Goal: Task Accomplishment & Management: Use online tool/utility

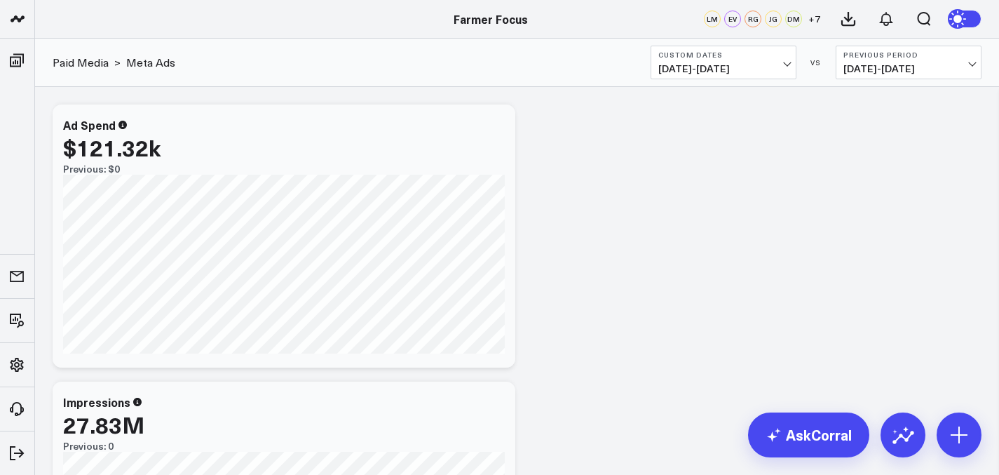
click at [736, 67] on span "[DATE] - [DATE]" at bounding box center [723, 68] width 130 height 11
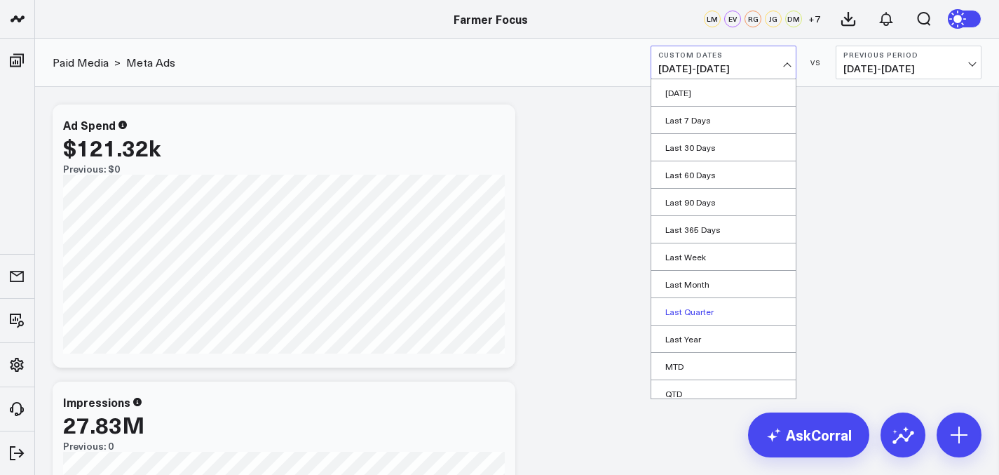
scroll to position [63, 0]
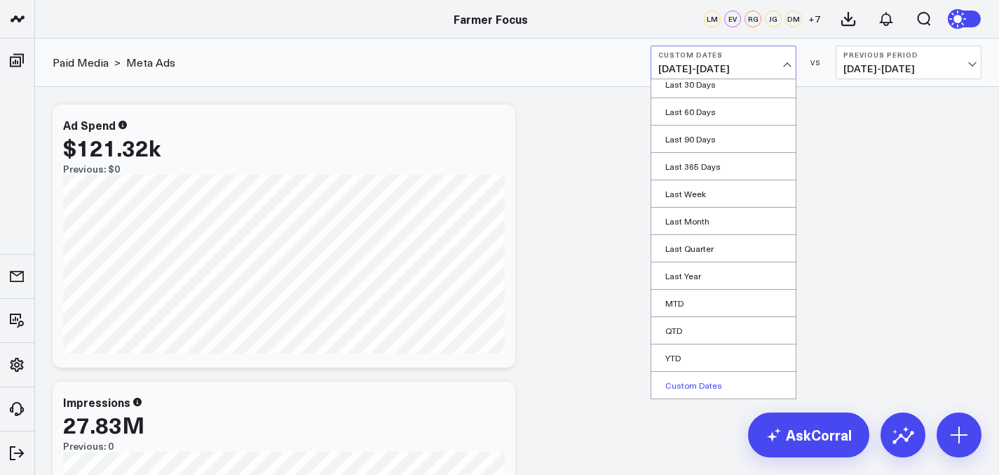
click at [692, 386] on link "Custom Dates" at bounding box center [723, 384] width 144 height 27
select select "8"
select select "2025"
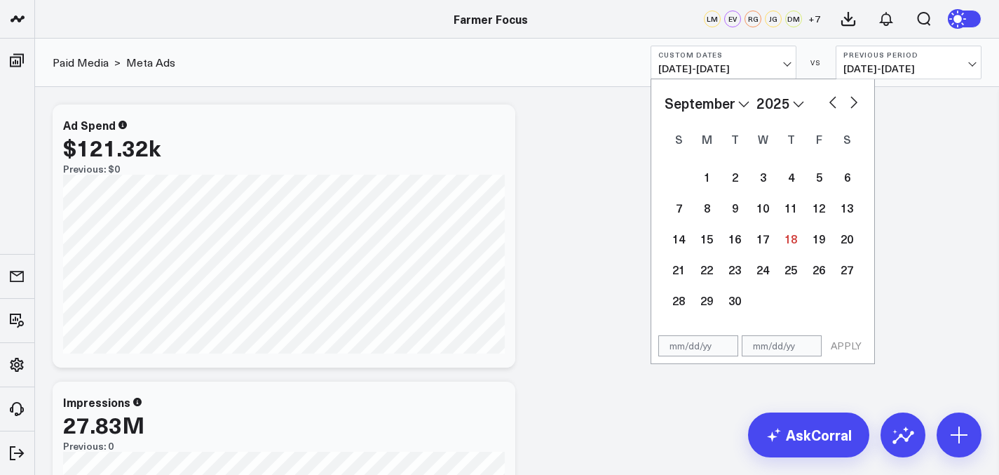
click at [703, 104] on select "January February March April May June July August September October November De…" at bounding box center [706, 103] width 85 height 21
select select "2025"
click at [747, 176] on div at bounding box center [735, 176] width 28 height 31
click at [761, 178] on div "1" at bounding box center [763, 177] width 28 height 28
type input "[DATE]"
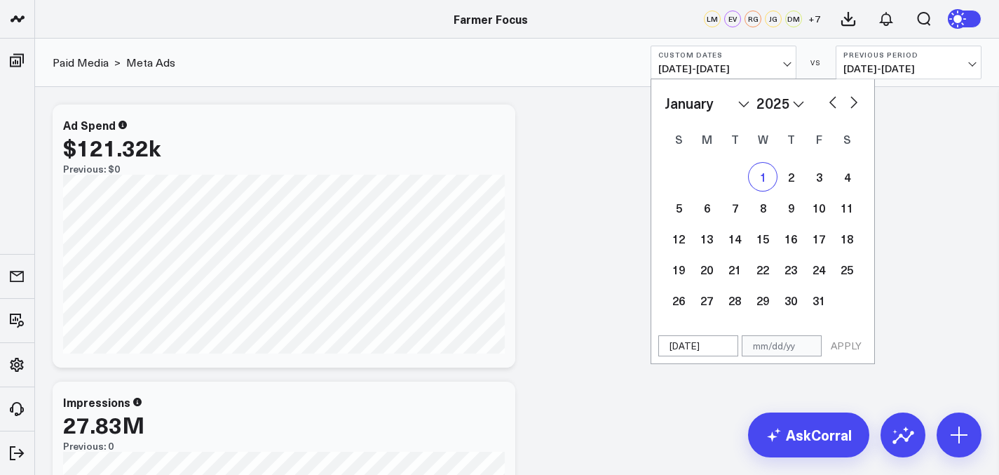
select select "2025"
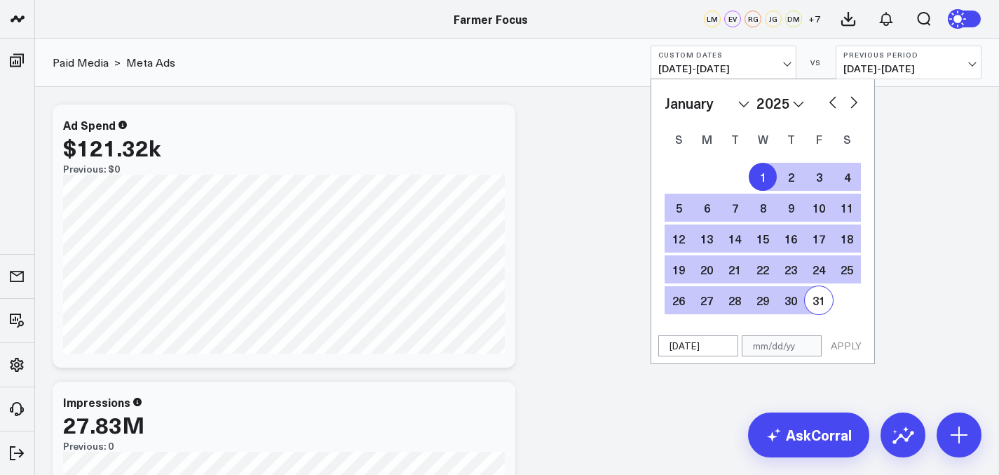
click at [820, 302] on div "31" at bounding box center [819, 300] width 28 height 28
type input "[DATE]"
select select "2025"
click at [846, 348] on button "APPLY" at bounding box center [846, 345] width 42 height 21
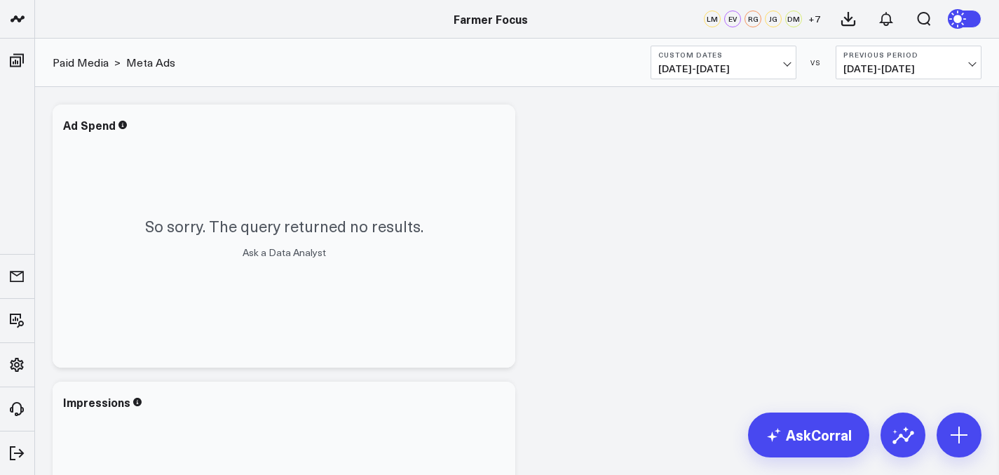
click at [784, 57] on b "Custom Dates" at bounding box center [723, 54] width 130 height 8
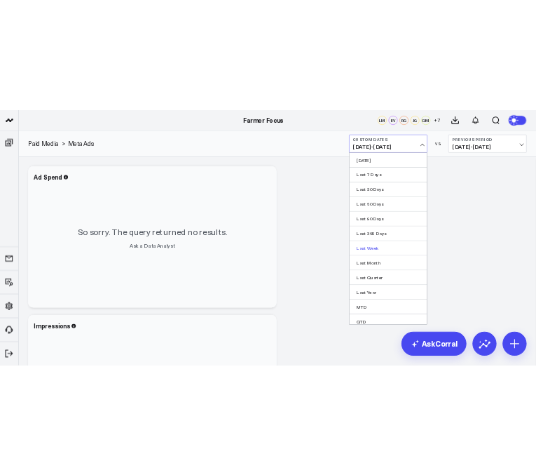
scroll to position [63, 0]
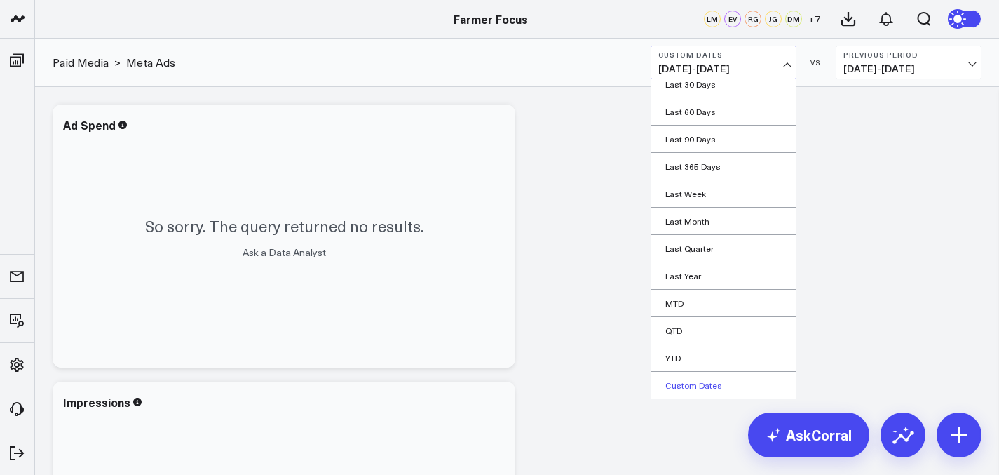
click at [717, 390] on link "Custom Dates" at bounding box center [723, 384] width 144 height 27
select select "8"
select select "2025"
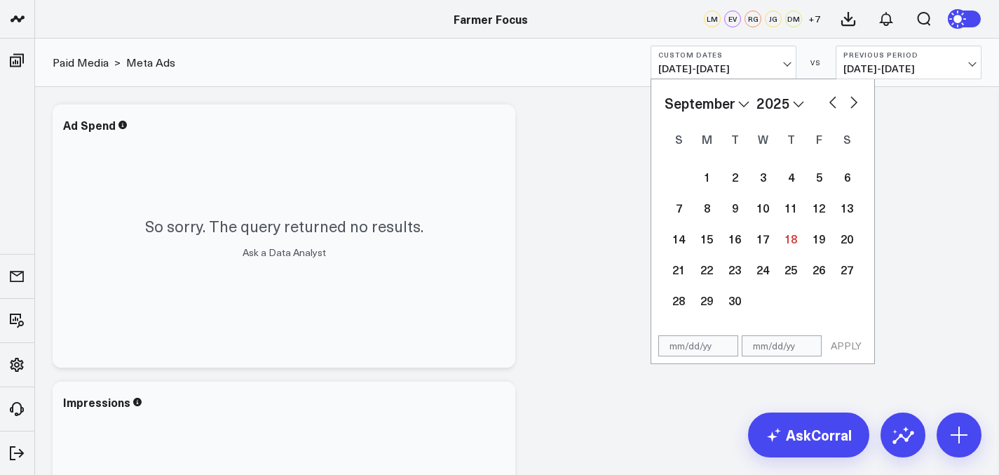
click at [721, 102] on select "January February March April May June July August September October November De…" at bounding box center [706, 103] width 85 height 21
select select "1"
select select "2025"
click at [839, 169] on div "1" at bounding box center [847, 177] width 28 height 28
type input "[DATE]"
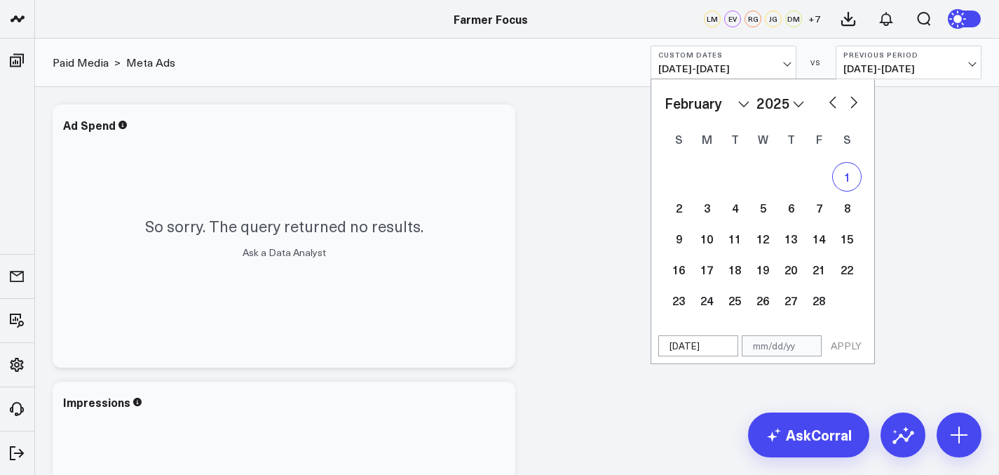
select select "1"
select select "2025"
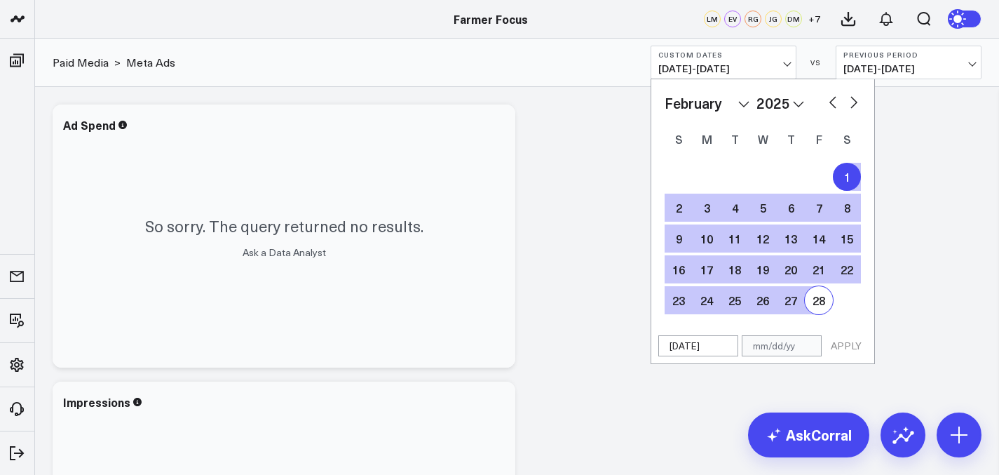
click at [819, 313] on div "28" at bounding box center [819, 300] width 28 height 28
type input "[DATE]"
select select "1"
select select "2025"
click at [846, 352] on button "APPLY" at bounding box center [846, 345] width 42 height 21
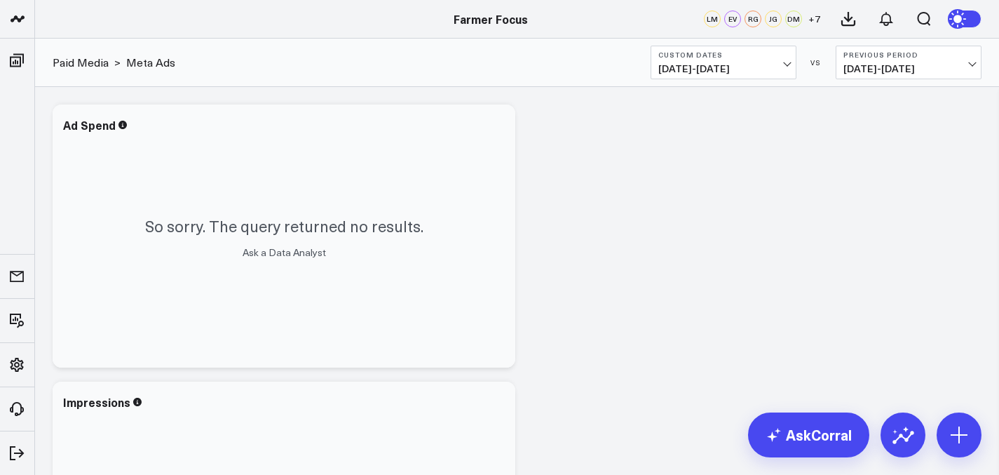
click at [770, 50] on b "Custom Dates" at bounding box center [723, 54] width 130 height 8
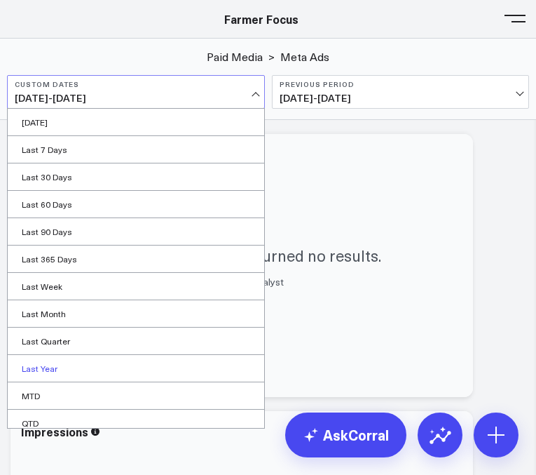
scroll to position [63, 0]
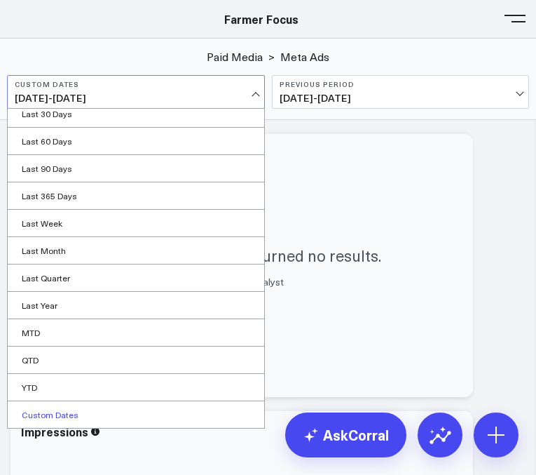
click at [142, 405] on link "Custom Dates" at bounding box center [136, 414] width 257 height 27
select select "8"
select select "2025"
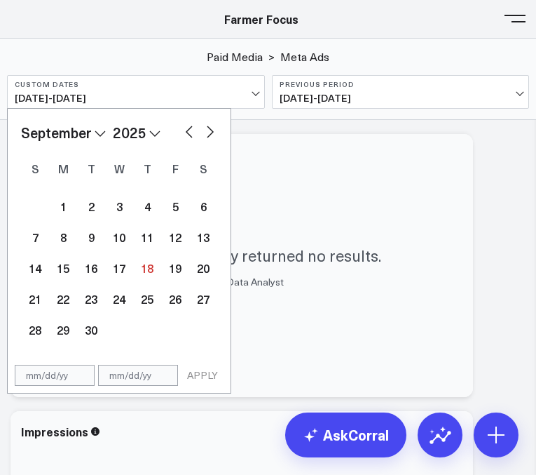
click at [94, 127] on select "January February March April May June July August September October November De…" at bounding box center [63, 132] width 85 height 21
select select "2"
select select "2025"
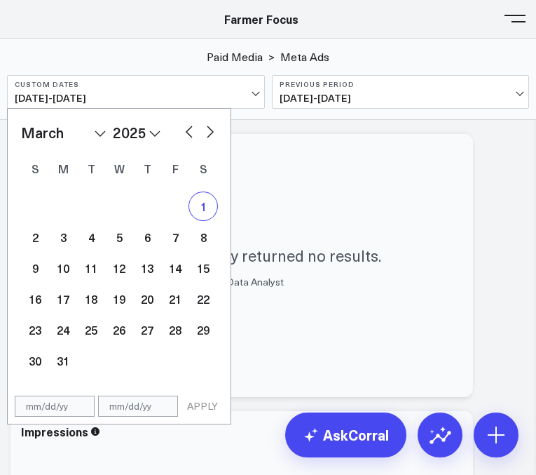
click at [190, 199] on div "1" at bounding box center [203, 206] width 28 height 28
type input "[DATE]"
select select "2"
select select "2025"
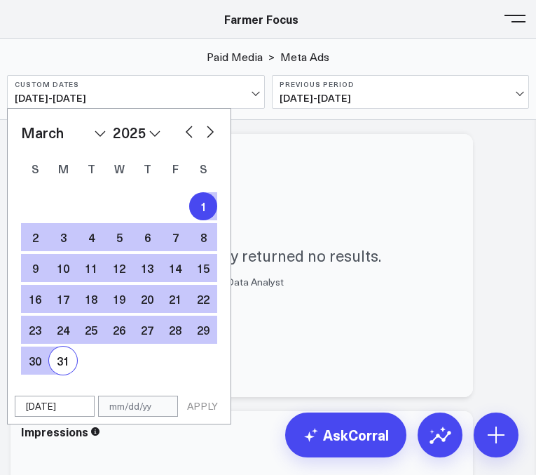
click at [64, 356] on div "31" at bounding box center [63, 360] width 28 height 28
type input "[DATE]"
select select "2"
select select "2025"
click at [206, 409] on button "APPLY" at bounding box center [203, 405] width 42 height 21
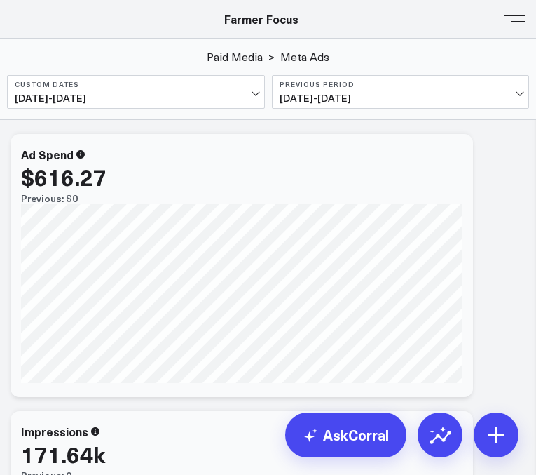
click at [356, 102] on span "[DATE] - [DATE]" at bounding box center [401, 98] width 243 height 11
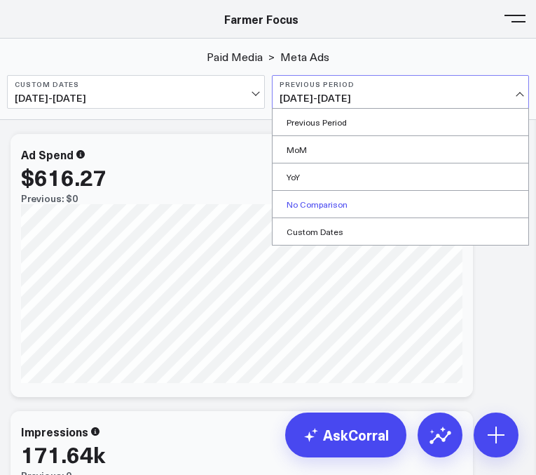
click at [361, 205] on link "No Comparison" at bounding box center [401, 204] width 257 height 27
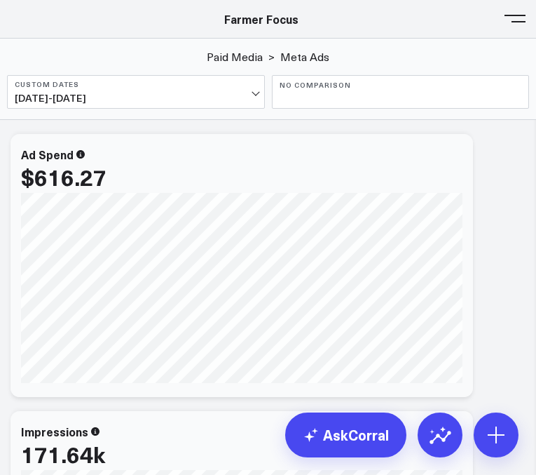
click at [509, 24] on button at bounding box center [515, 17] width 21 height 21
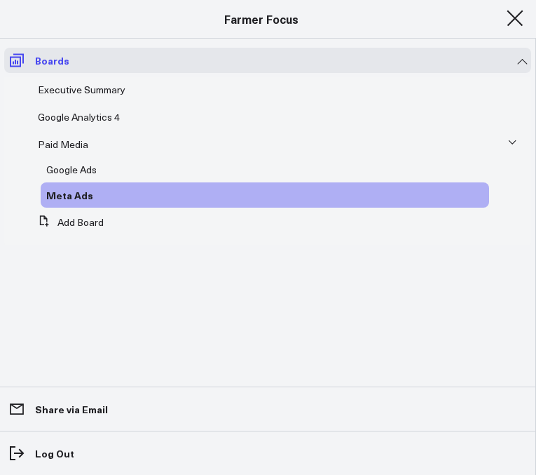
click at [518, 52] on link "Boards" at bounding box center [267, 60] width 527 height 25
click at [518, 17] on button at bounding box center [515, 17] width 21 height 21
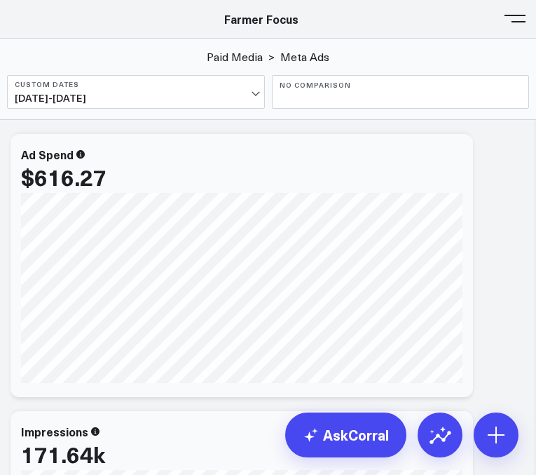
click at [166, 77] on button "Custom Dates [DATE] - [DATE]" at bounding box center [136, 92] width 258 height 34
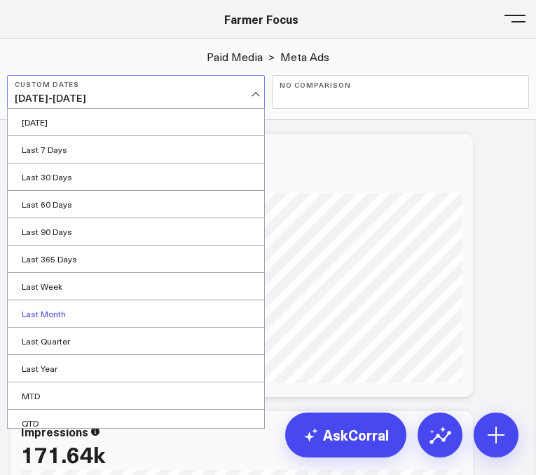
scroll to position [63, 0]
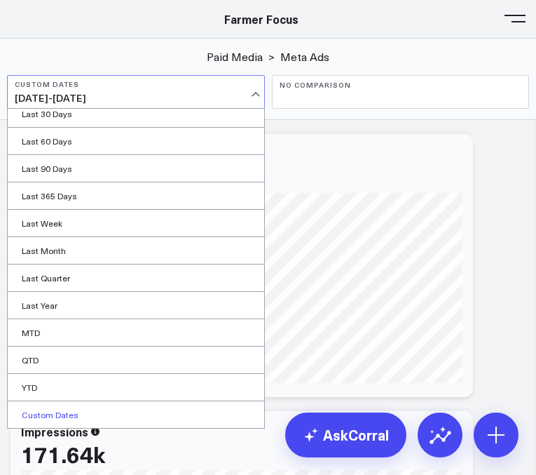
click at [123, 411] on link "Custom Dates" at bounding box center [136, 414] width 257 height 27
select select "8"
select select "2025"
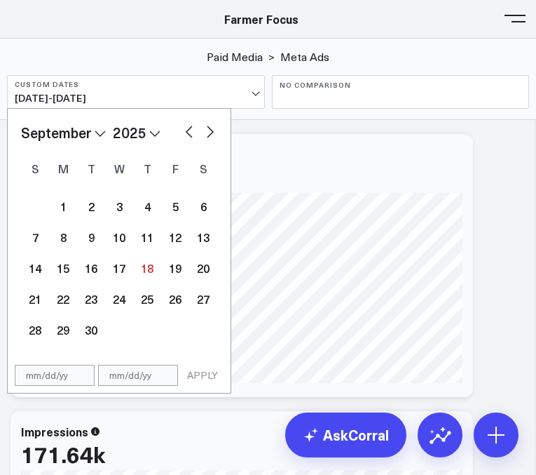
click at [104, 137] on select "January February March April May June July August September October November De…" at bounding box center [63, 132] width 85 height 21
select select "3"
select select "2025"
click at [112, 198] on div "2" at bounding box center [119, 206] width 28 height 28
type input "[DATE]"
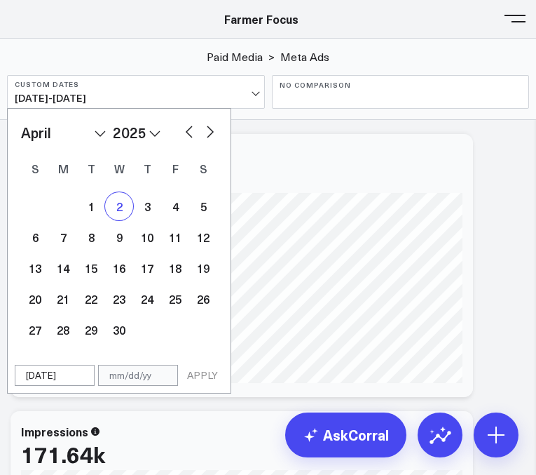
select select "3"
select select "2025"
click at [100, 199] on div "1" at bounding box center [91, 206] width 28 height 28
type input "[DATE]"
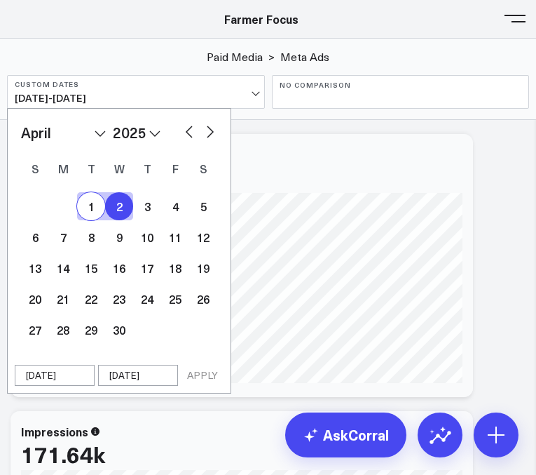
select select "3"
select select "2025"
click at [87, 187] on div "January February March April May June July August September October November [D…" at bounding box center [119, 233] width 196 height 223
click at [87, 197] on div "1" at bounding box center [91, 206] width 28 height 28
select select "3"
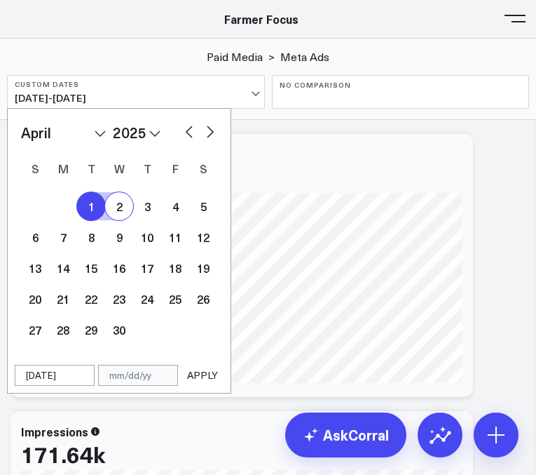
select select "2025"
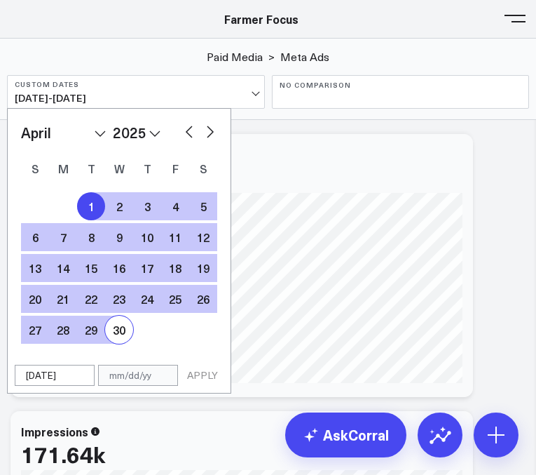
click at [119, 332] on div "30" at bounding box center [119, 329] width 28 height 28
type input "[DATE]"
select select "3"
select select "2025"
click at [217, 374] on button "APPLY" at bounding box center [203, 374] width 42 height 21
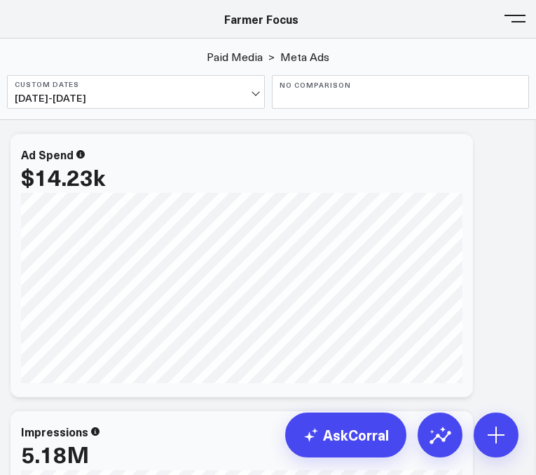
click at [520, 18] on button at bounding box center [515, 17] width 21 height 21
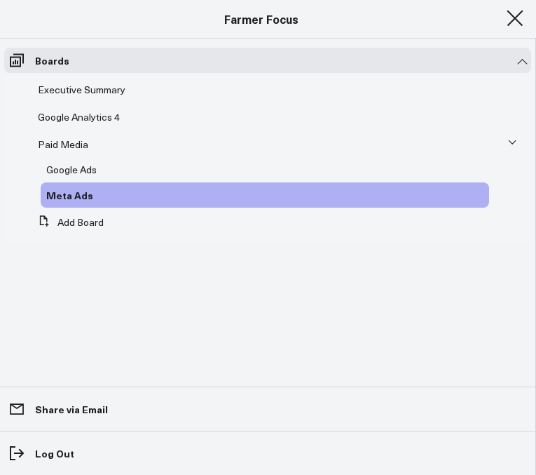
click at [505, 13] on button at bounding box center [515, 17] width 21 height 21
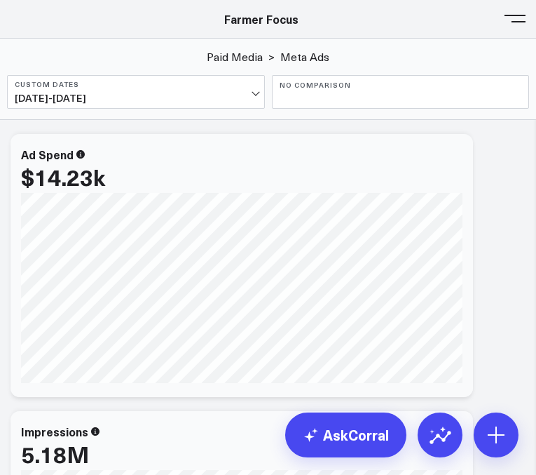
click at [148, 102] on span "[DATE] - [DATE]" at bounding box center [136, 98] width 243 height 11
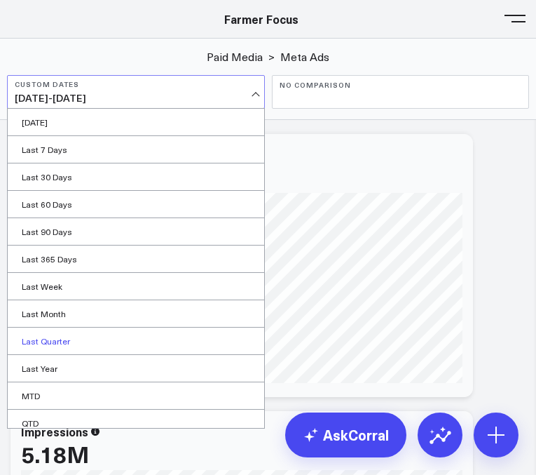
scroll to position [63, 0]
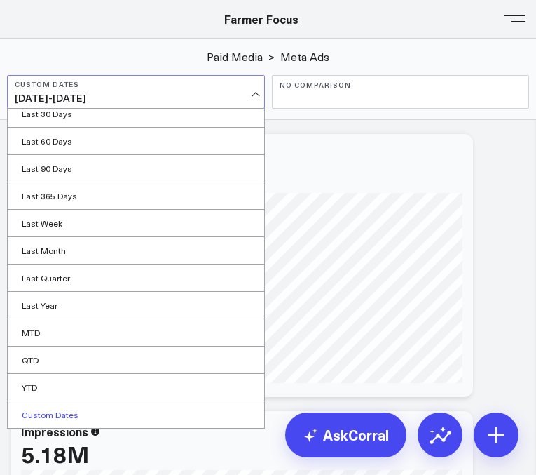
click at [115, 409] on link "Custom Dates" at bounding box center [136, 414] width 257 height 27
select select "8"
select select "2025"
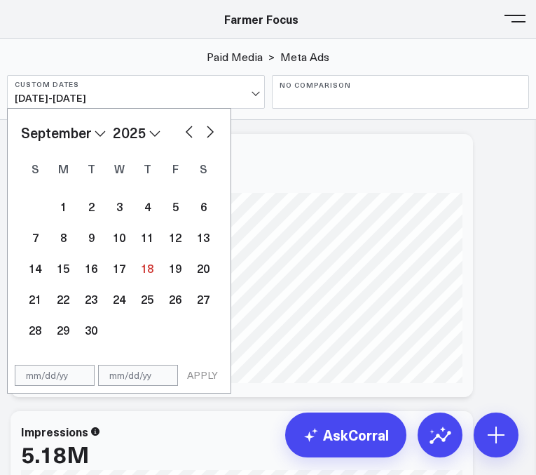
click at [100, 123] on select "January February March April May June July August September October November De…" at bounding box center [63, 132] width 85 height 21
select select "4"
select select "2025"
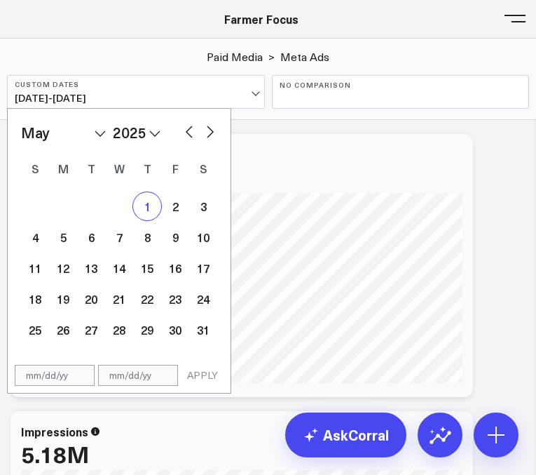
click at [145, 201] on div "1" at bounding box center [147, 206] width 28 height 28
type input "[DATE]"
select select "4"
select select "2025"
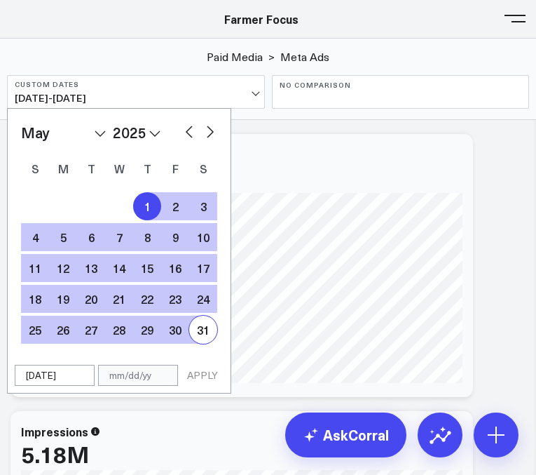
click at [205, 332] on div "31" at bounding box center [203, 329] width 28 height 28
type input "[DATE]"
select select "4"
select select "2025"
click at [225, 369] on div "[DATE] [DATE] APPLY" at bounding box center [119, 375] width 224 height 36
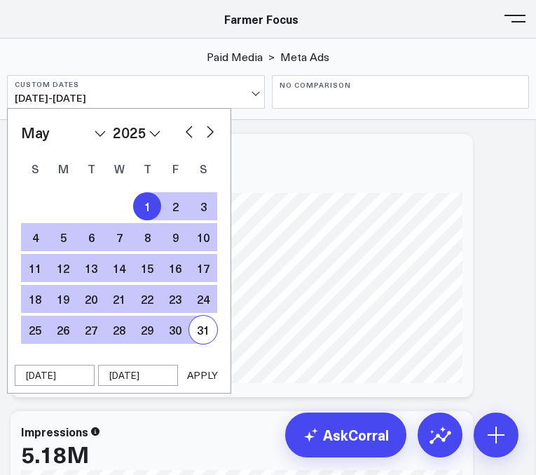
select select "4"
select select "2025"
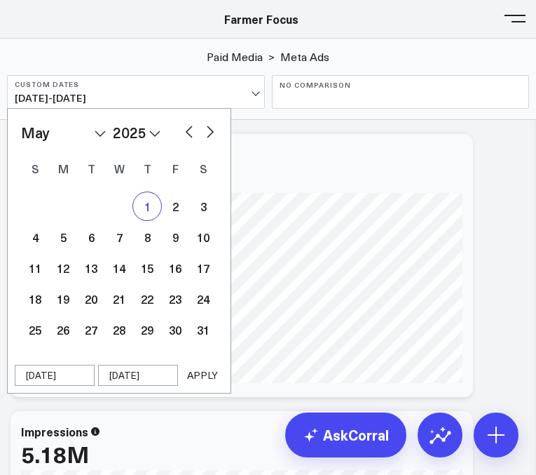
click at [155, 205] on div "1" at bounding box center [147, 206] width 28 height 28
select select "4"
select select "2025"
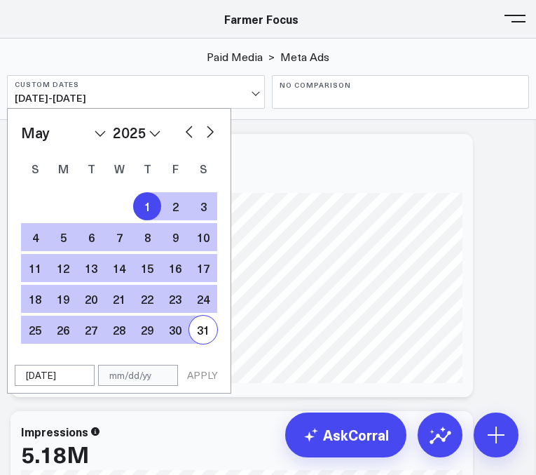
click at [205, 319] on div "31" at bounding box center [203, 329] width 28 height 28
type input "[DATE]"
select select "4"
select select "2025"
click at [211, 369] on button "APPLY" at bounding box center [203, 374] width 42 height 21
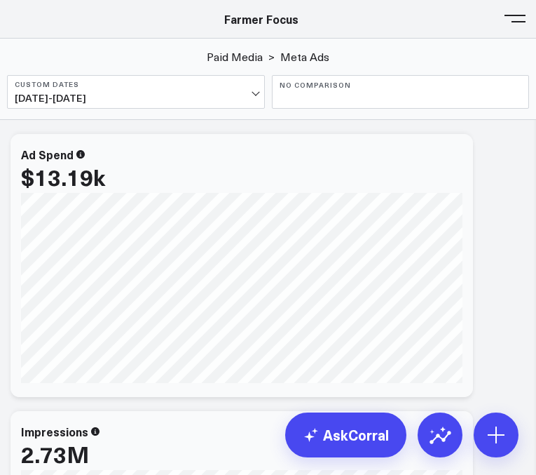
click at [202, 91] on button "Custom Dates [DATE] - [DATE]" at bounding box center [136, 92] width 258 height 34
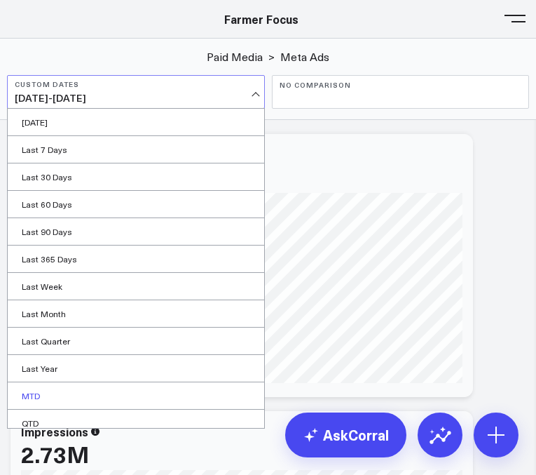
scroll to position [63, 0]
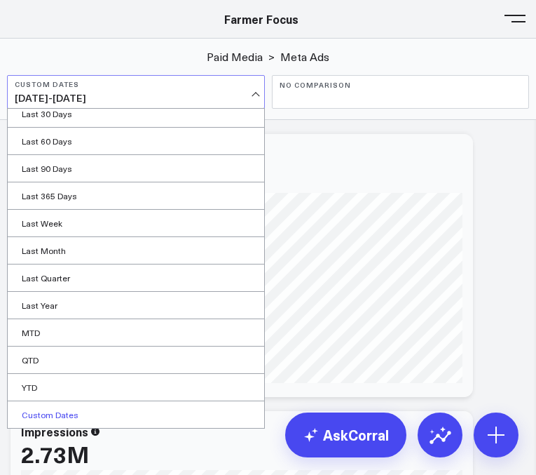
click at [131, 414] on link "Custom Dates" at bounding box center [136, 414] width 257 height 27
select select "8"
select select "2025"
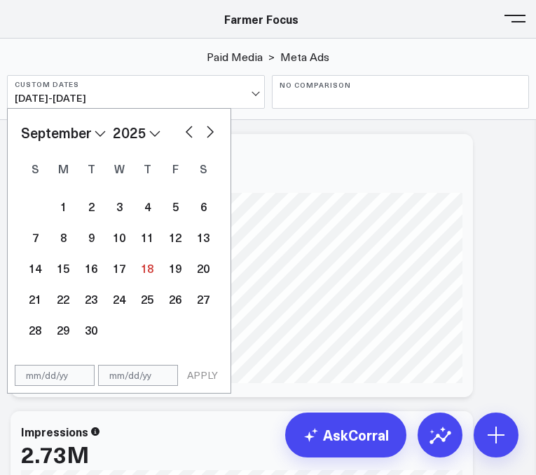
click at [97, 134] on select "January February March April May June July August September October November De…" at bounding box center [63, 132] width 85 height 21
select select "1"
select select "2025"
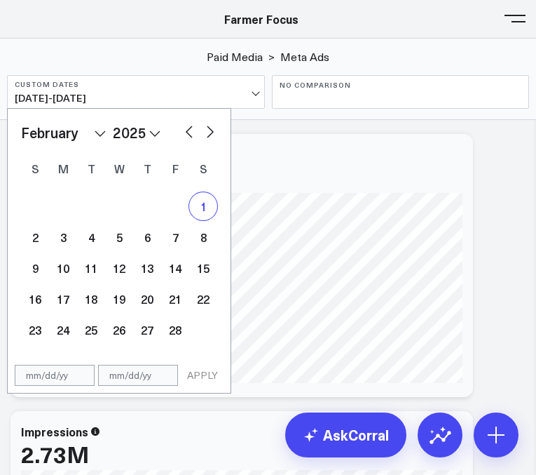
click at [205, 206] on div "1" at bounding box center [203, 206] width 28 height 28
type input "[DATE]"
select select "1"
select select "2025"
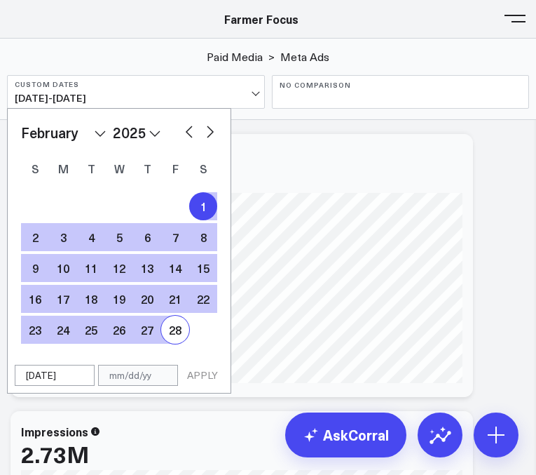
click at [173, 334] on div "28" at bounding box center [175, 329] width 28 height 28
type input "[DATE]"
select select "1"
select select "2025"
click at [210, 376] on button "APPLY" at bounding box center [203, 374] width 42 height 21
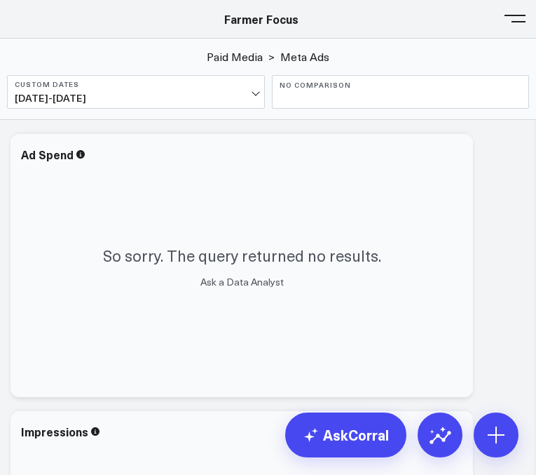
click at [203, 90] on button "Custom Dates [DATE] - [DATE]" at bounding box center [136, 92] width 258 height 34
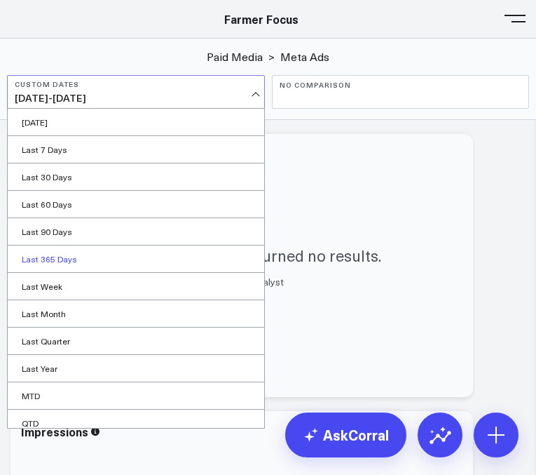
scroll to position [63, 0]
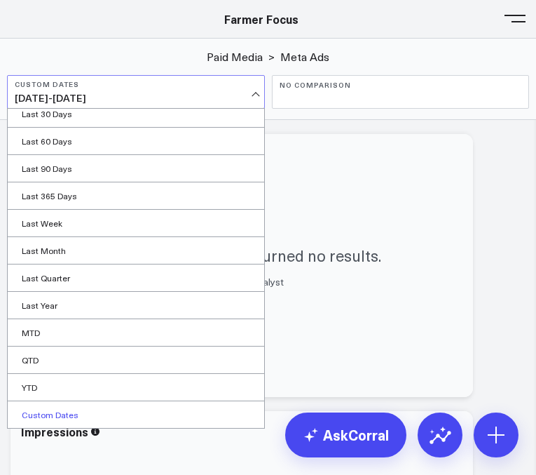
click at [100, 409] on link "Custom Dates" at bounding box center [136, 414] width 257 height 27
select select "8"
select select "2025"
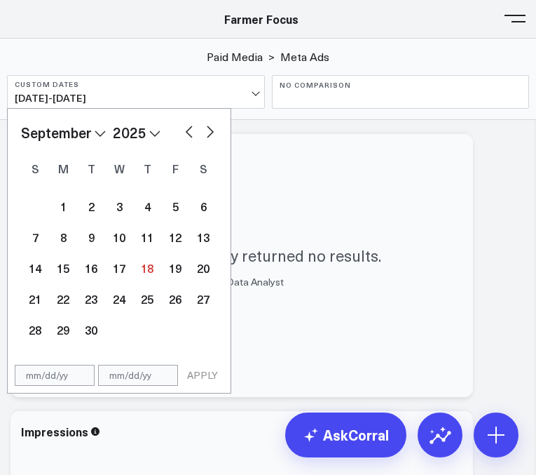
click at [97, 136] on select "January February March April May June July August September October November De…" at bounding box center [63, 132] width 85 height 21
select select "2"
select select "2025"
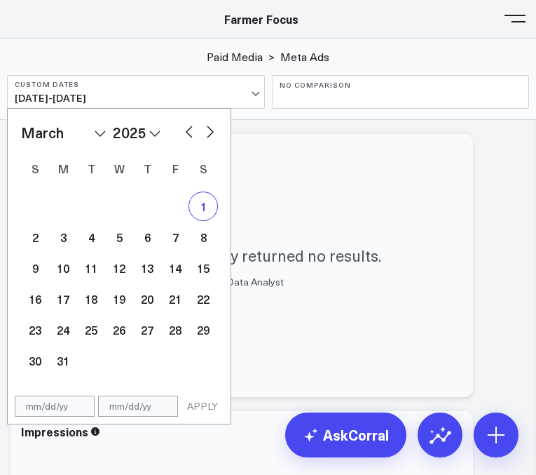
click at [196, 196] on div "1" at bounding box center [203, 206] width 28 height 28
type input "[DATE]"
select select "2"
select select "2025"
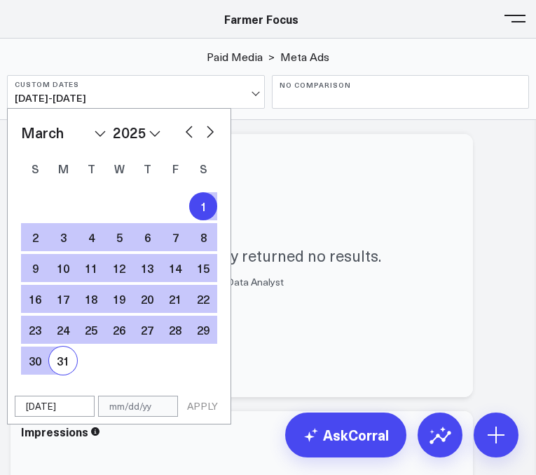
click at [64, 353] on div "31" at bounding box center [63, 360] width 28 height 28
type input "[DATE]"
select select "2"
select select "2025"
click at [209, 400] on button "APPLY" at bounding box center [203, 405] width 42 height 21
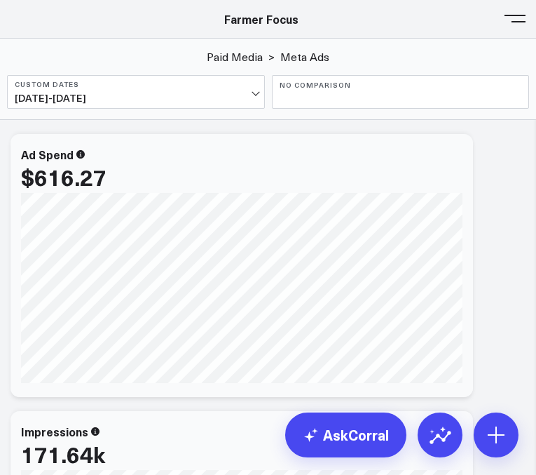
click at [216, 97] on span "[DATE] - [DATE]" at bounding box center [136, 98] width 243 height 11
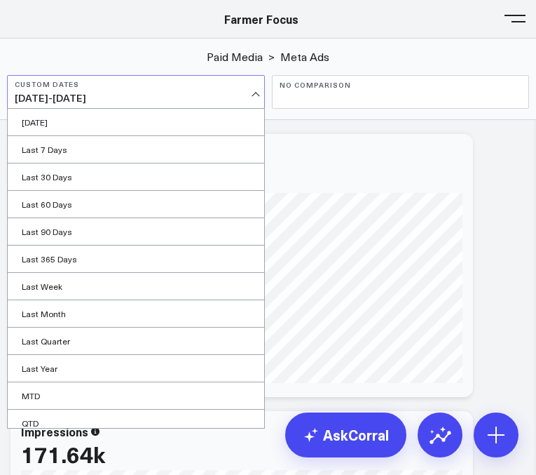
click at [216, 97] on span "[DATE] - [DATE]" at bounding box center [136, 98] width 243 height 11
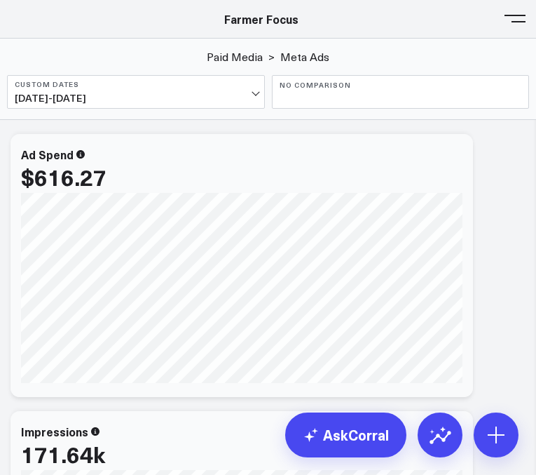
click at [214, 101] on span "[DATE] - [DATE]" at bounding box center [136, 98] width 243 height 11
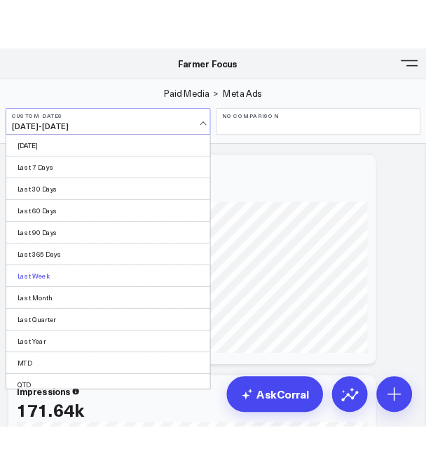
scroll to position [63, 0]
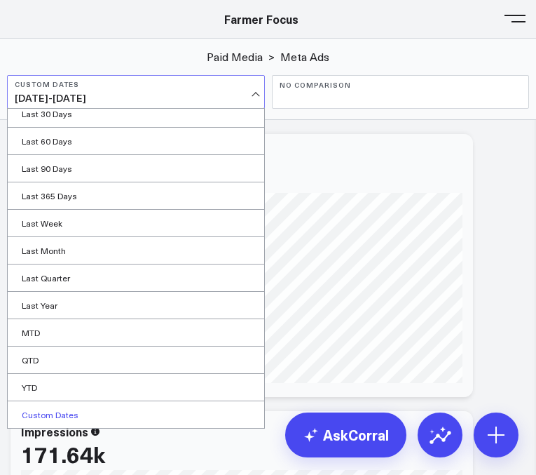
click at [148, 414] on link "Custom Dates" at bounding box center [136, 414] width 257 height 27
select select "8"
select select "2025"
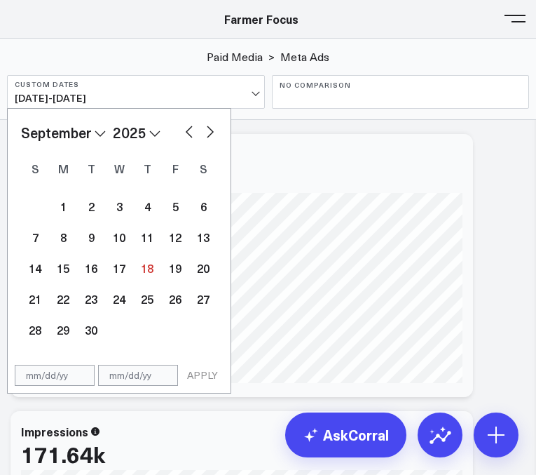
click at [102, 137] on select "January February March April May June July August September October November De…" at bounding box center [63, 132] width 85 height 21
select select "5"
select select "2025"
click at [38, 210] on div "1" at bounding box center [35, 206] width 28 height 28
type input "[DATE]"
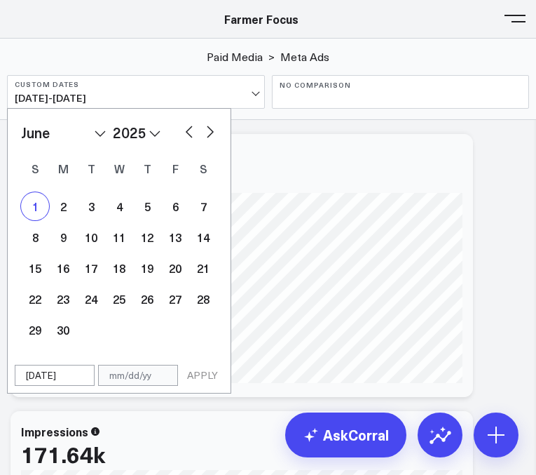
select select "5"
select select "2025"
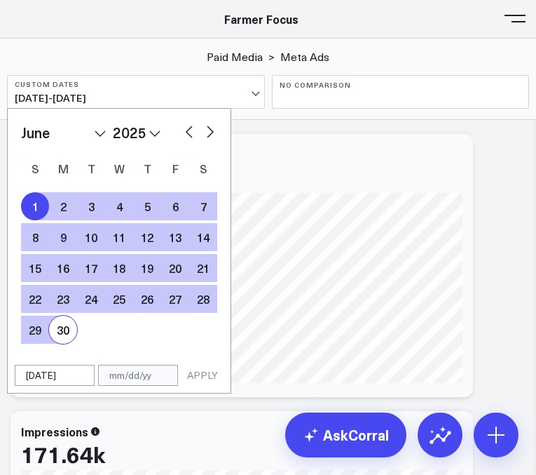
click at [61, 318] on div "30" at bounding box center [63, 329] width 28 height 28
type input "[DATE]"
select select "5"
select select "2025"
click at [200, 367] on button "APPLY" at bounding box center [203, 374] width 42 height 21
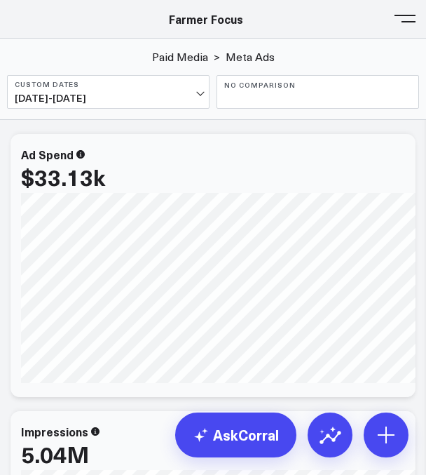
click at [102, 86] on b "Custom Dates" at bounding box center [108, 84] width 187 height 8
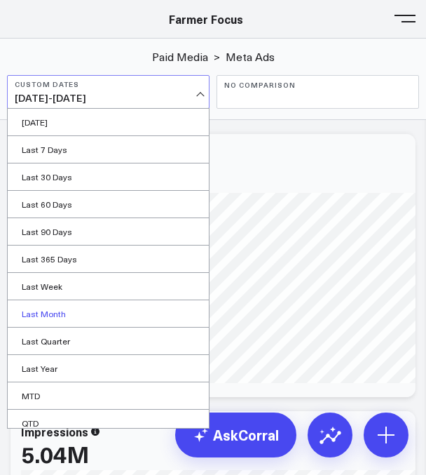
scroll to position [63, 0]
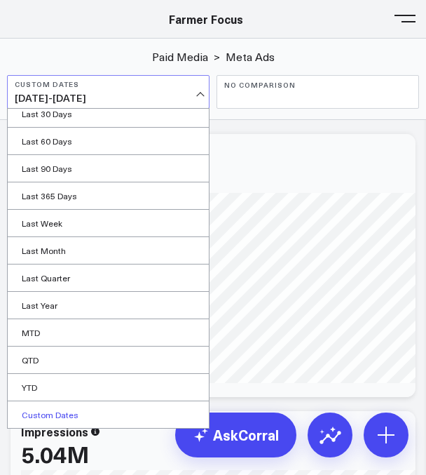
click at [90, 411] on link "Custom Dates" at bounding box center [108, 414] width 201 height 27
select select "8"
select select "2025"
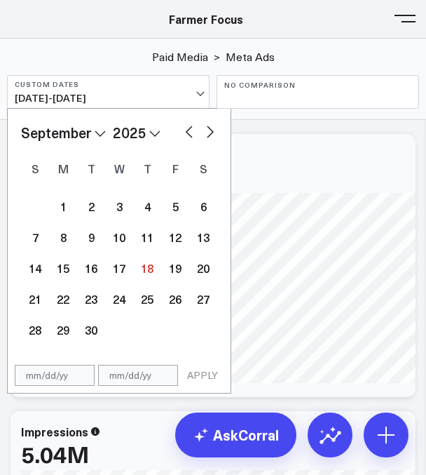
click at [84, 128] on select "January February March April May June July August September October November De…" at bounding box center [63, 132] width 85 height 21
select select "6"
select select "2025"
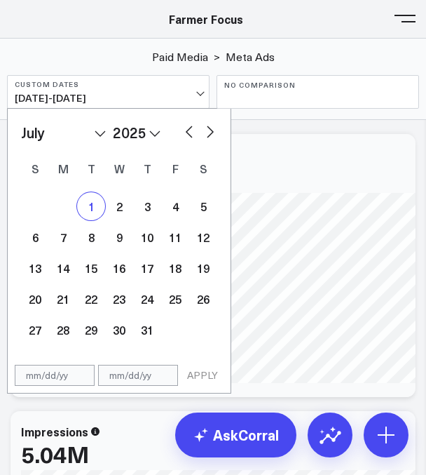
click at [93, 209] on div "1" at bounding box center [91, 206] width 28 height 28
type input "[DATE]"
select select "6"
select select "2025"
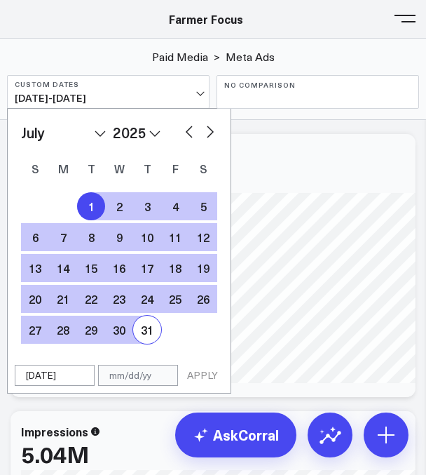
click at [144, 329] on div "31" at bounding box center [147, 329] width 28 height 28
type input "[DATE]"
select select "6"
select select "2025"
click at [211, 374] on button "APPLY" at bounding box center [203, 374] width 42 height 21
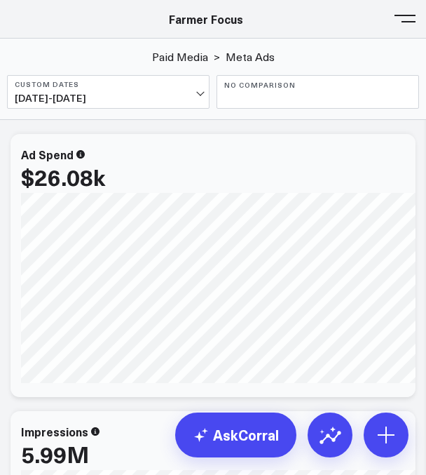
click at [407, 19] on button at bounding box center [405, 17] width 21 height 21
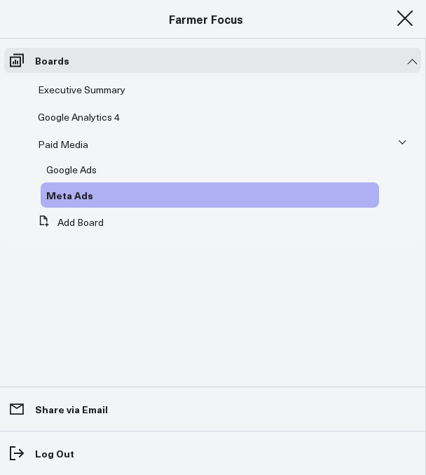
click at [398, 28] on header "Athletico Farmer Focus Force of Nature Nutrire The [PERSON_NAME] Group [PERSON_…" at bounding box center [213, 19] width 426 height 39
click at [406, 22] on button at bounding box center [405, 17] width 21 height 21
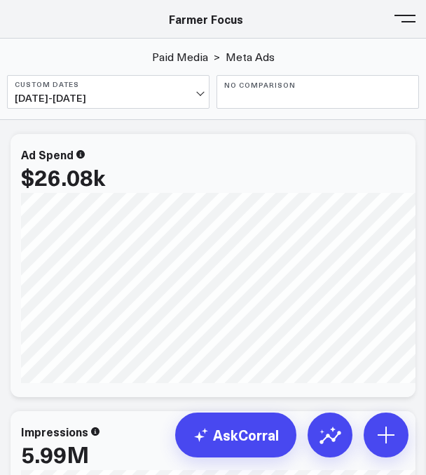
click at [140, 99] on span "[DATE] - [DATE]" at bounding box center [108, 98] width 187 height 11
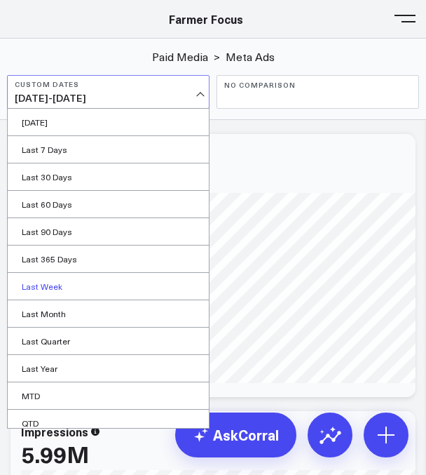
scroll to position [63, 0]
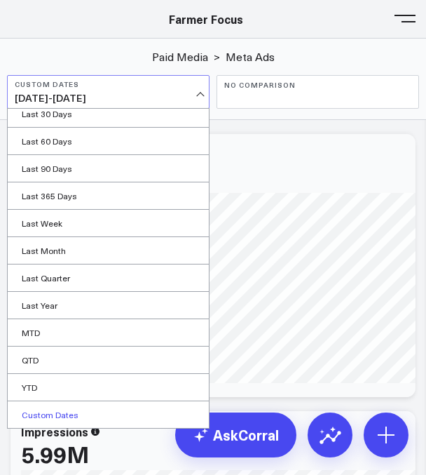
click at [76, 411] on link "Custom Dates" at bounding box center [108, 414] width 201 height 27
select select "8"
select select "2025"
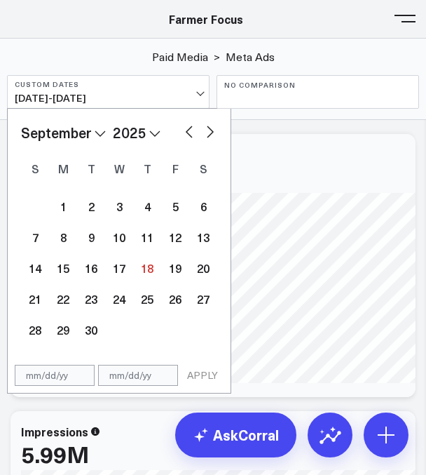
click at [90, 135] on select "January February March April May June July August September October November De…" at bounding box center [63, 132] width 85 height 21
select select "7"
select select "2025"
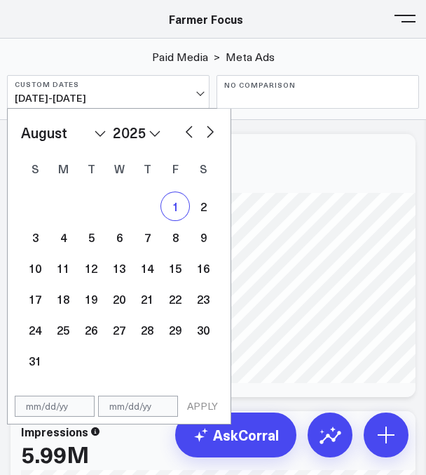
click at [177, 213] on div "1" at bounding box center [175, 206] width 28 height 28
type input "[DATE]"
select select "7"
select select "2025"
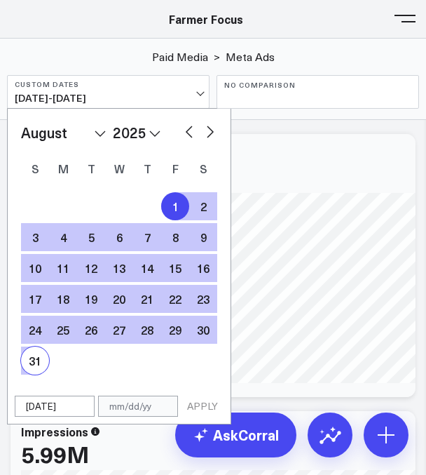
click at [36, 360] on div "31" at bounding box center [35, 360] width 28 height 28
type input "[DATE]"
select select "7"
select select "2025"
click at [207, 404] on button "APPLY" at bounding box center [203, 405] width 42 height 21
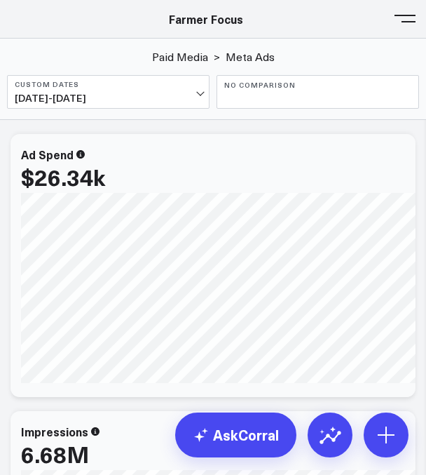
click at [132, 82] on b "Custom Dates" at bounding box center [108, 84] width 187 height 8
click at [130, 90] on button "Custom Dates [DATE] - [DATE]" at bounding box center [108, 92] width 203 height 34
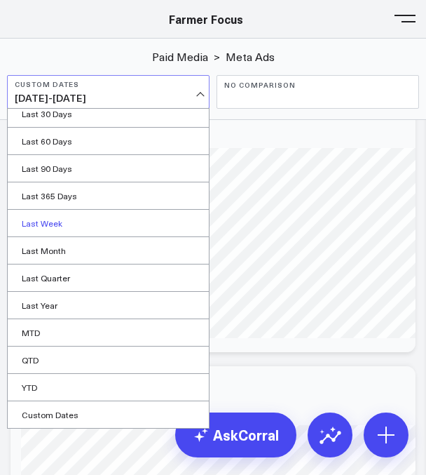
scroll to position [56, 0]
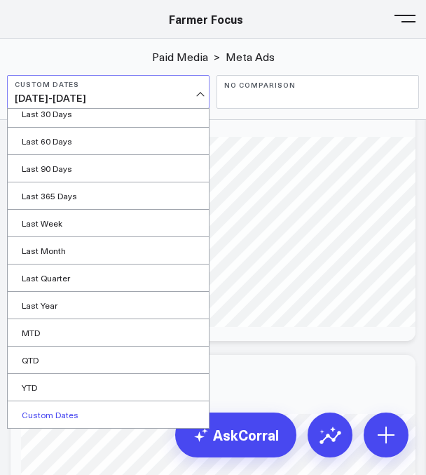
click at [93, 412] on link "Custom Dates" at bounding box center [108, 414] width 201 height 27
select select "8"
select select "2025"
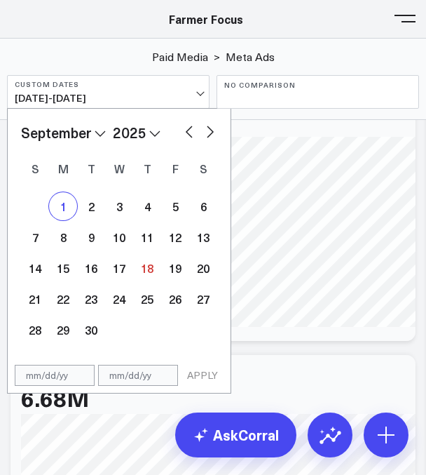
click at [61, 198] on div "1" at bounding box center [63, 206] width 28 height 28
type input "[DATE]"
select select "8"
select select "2025"
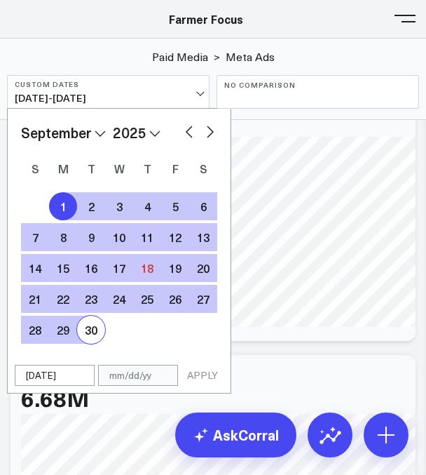
click at [95, 332] on div "30" at bounding box center [91, 329] width 28 height 28
type input "[DATE]"
select select "8"
select select "2025"
click at [206, 381] on button "APPLY" at bounding box center [203, 374] width 42 height 21
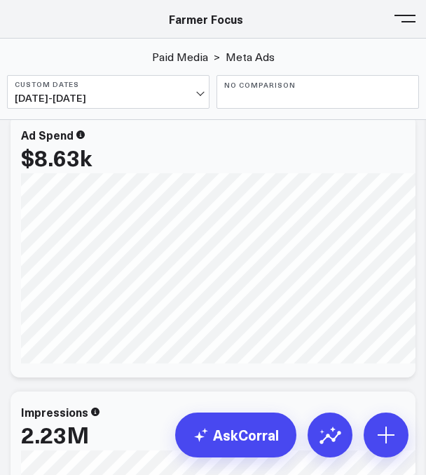
scroll to position [14, 0]
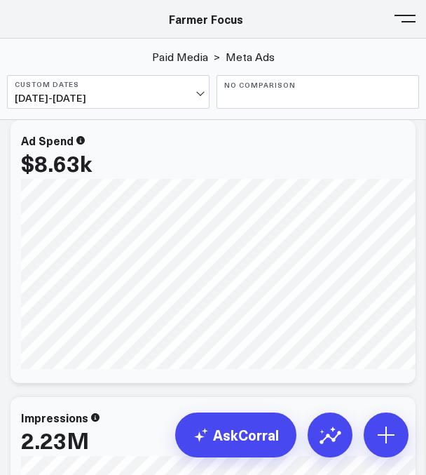
click at [151, 95] on span "[DATE] - [DATE]" at bounding box center [108, 98] width 187 height 11
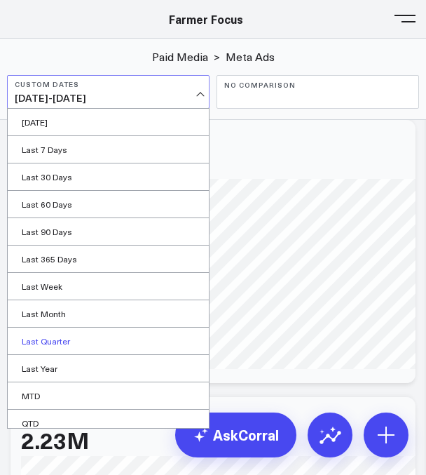
scroll to position [63, 0]
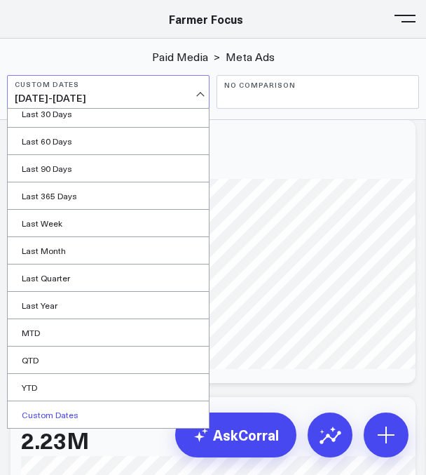
click at [104, 410] on link "Custom Dates" at bounding box center [108, 414] width 201 height 27
select select "8"
select select "2025"
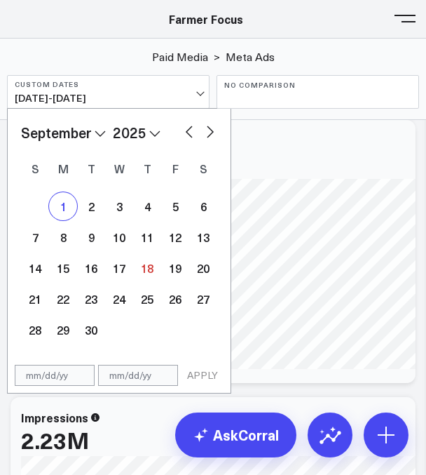
click at [75, 207] on div "1" at bounding box center [63, 206] width 28 height 28
type input "[DATE]"
select select "8"
select select "2025"
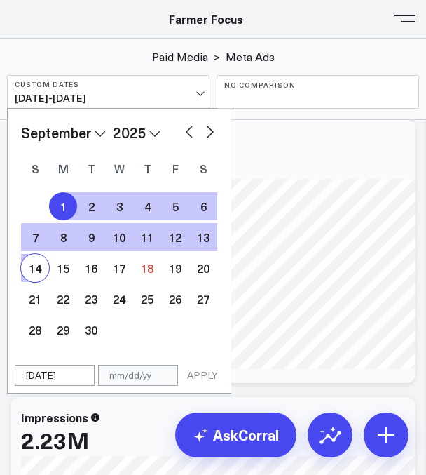
click at [43, 266] on div "14" at bounding box center [35, 268] width 28 height 28
type input "[DATE]"
select select "8"
select select "2025"
click at [217, 374] on button "APPLY" at bounding box center [203, 374] width 42 height 21
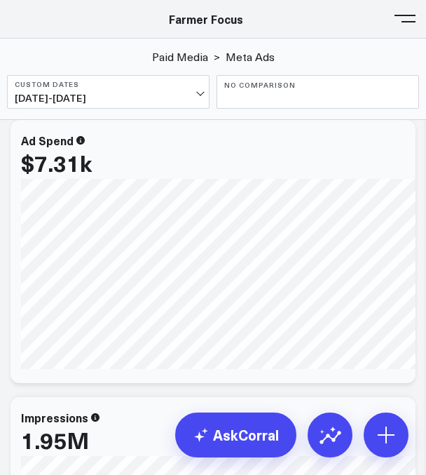
click at [410, 18] on button at bounding box center [405, 17] width 21 height 21
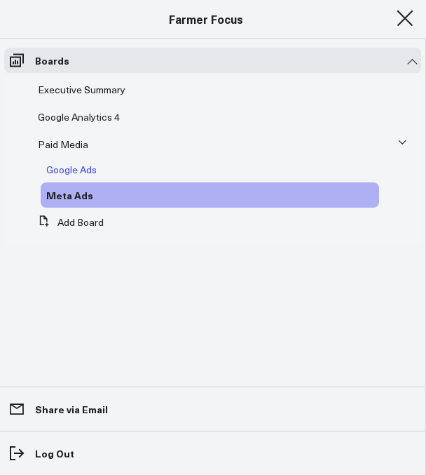
click at [76, 173] on span "Google Ads" at bounding box center [71, 169] width 50 height 13
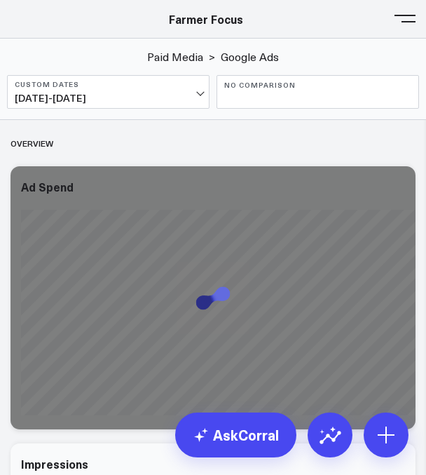
click at [97, 101] on span "[DATE] - [DATE]" at bounding box center [108, 98] width 187 height 11
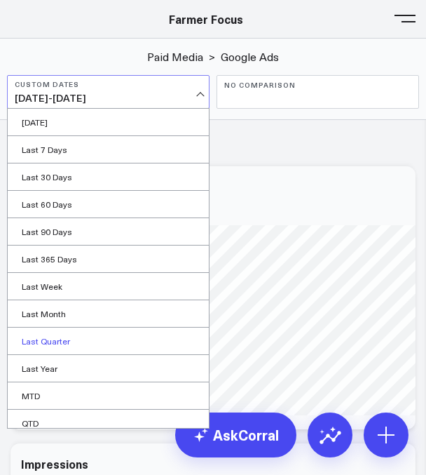
scroll to position [63, 0]
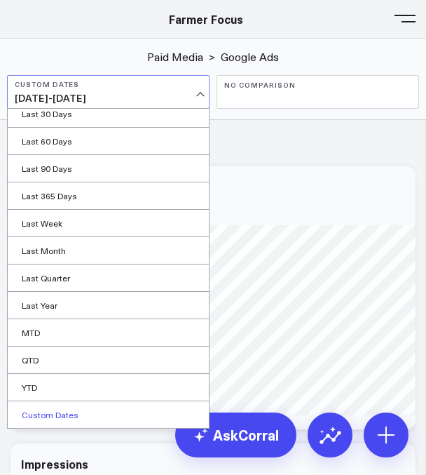
click at [77, 411] on link "Custom Dates" at bounding box center [108, 414] width 201 height 27
select select "8"
select select "2025"
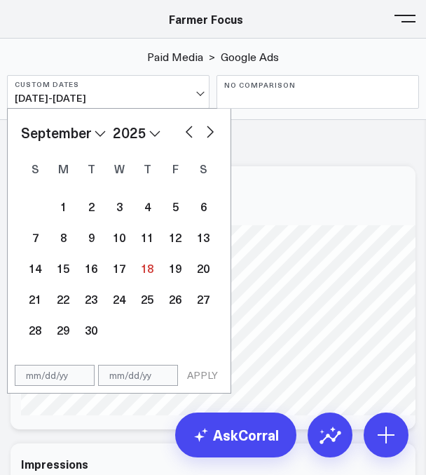
click at [103, 143] on div "January February March April May June July August September October November [D…" at bounding box center [119, 233] width 196 height 223
click at [97, 128] on select "January February March April May June July August September October November De…" at bounding box center [63, 132] width 85 height 21
select select "2025"
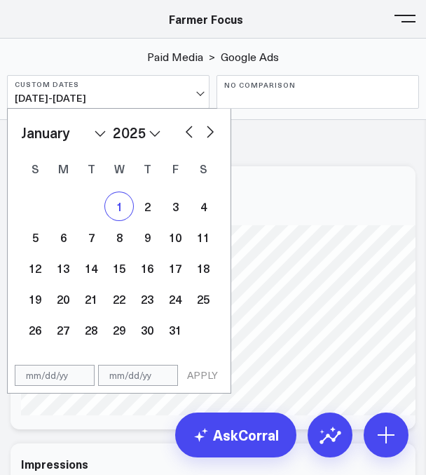
click at [112, 200] on div "1" at bounding box center [119, 206] width 28 height 28
type input "[DATE]"
select select "2025"
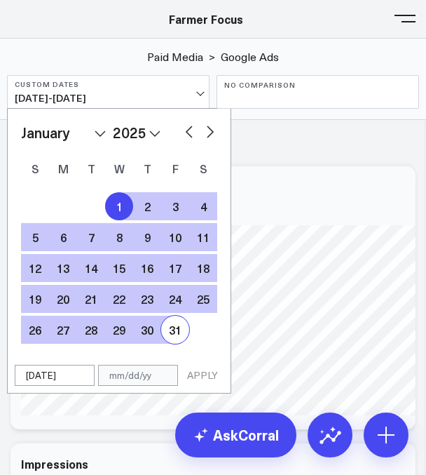
click at [178, 341] on div "31" at bounding box center [175, 329] width 28 height 28
type input "[DATE]"
select select "2025"
click at [208, 374] on button "APPLY" at bounding box center [203, 374] width 42 height 21
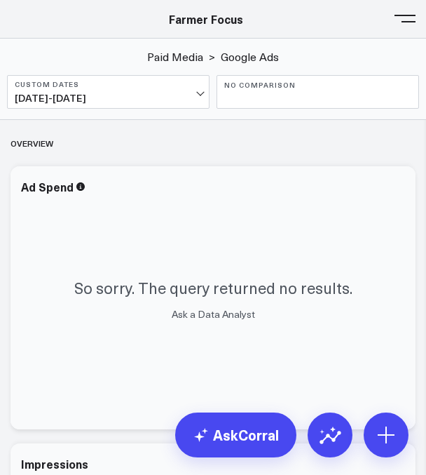
scroll to position [10, 0]
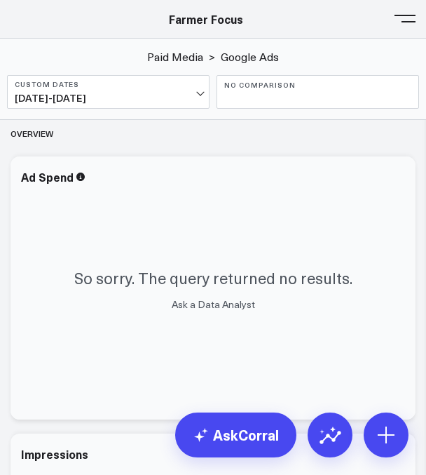
click at [165, 95] on span "[DATE] - [DATE]" at bounding box center [108, 98] width 187 height 11
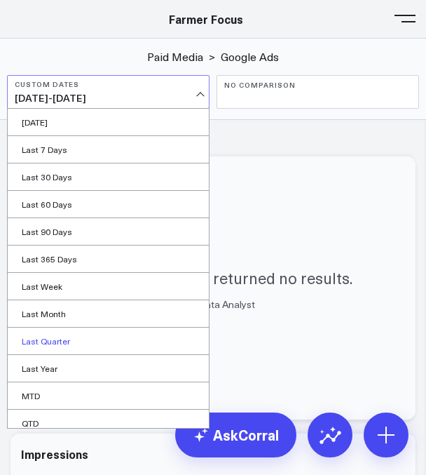
scroll to position [63, 0]
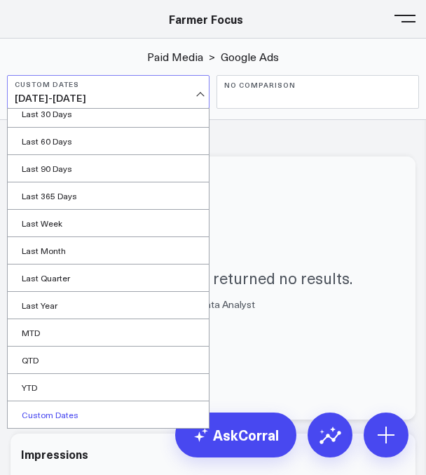
click at [79, 421] on link "Custom Dates" at bounding box center [108, 414] width 201 height 27
select select "8"
select select "2025"
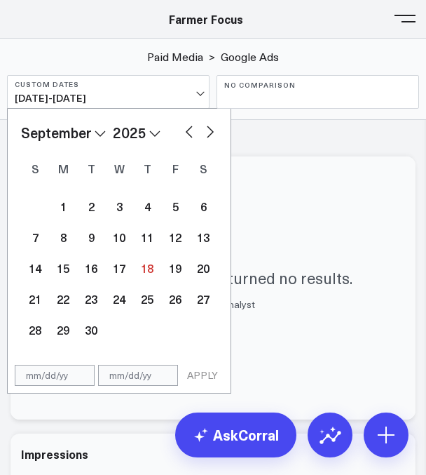
click at [90, 125] on select "January February March April May June July August September October November De…" at bounding box center [63, 132] width 85 height 21
select select "1"
select select "2025"
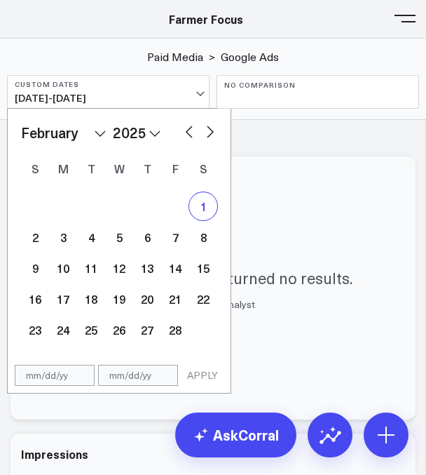
click at [210, 201] on div "1" at bounding box center [203, 206] width 28 height 28
type input "[DATE]"
select select "1"
select select "2025"
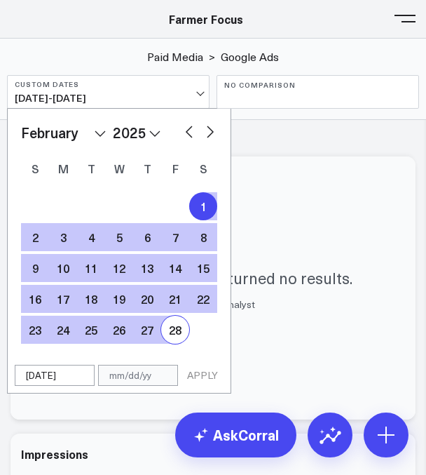
click at [179, 322] on div "28" at bounding box center [175, 329] width 28 height 28
type input "[DATE]"
select select "1"
select select "2025"
click at [196, 374] on button "APPLY" at bounding box center [203, 374] width 42 height 21
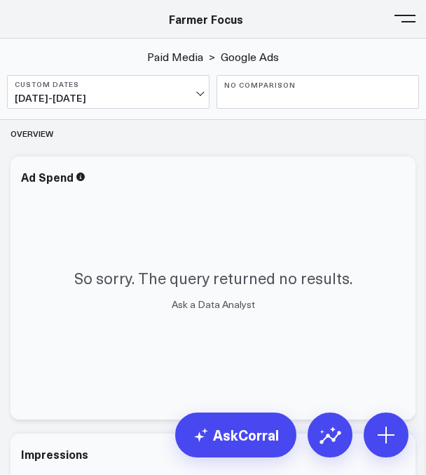
click at [174, 91] on button "Custom Dates [DATE] - [DATE]" at bounding box center [108, 92] width 203 height 34
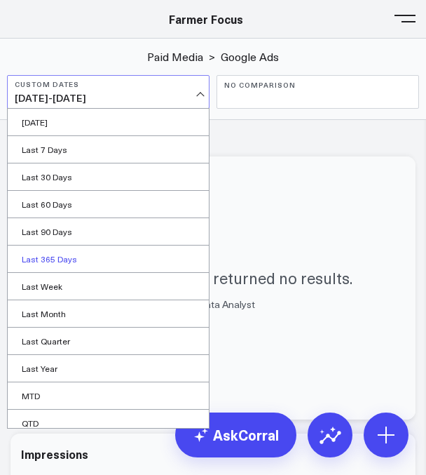
scroll to position [63, 0]
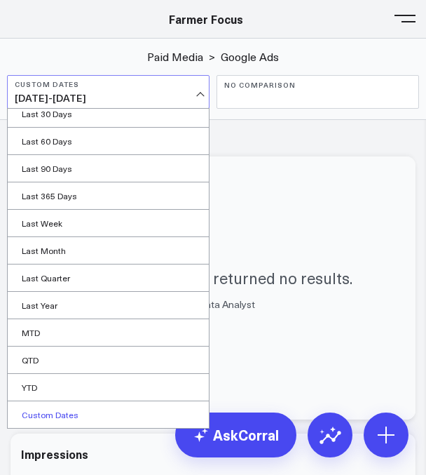
click at [105, 418] on link "Custom Dates" at bounding box center [108, 414] width 201 height 27
select select "8"
select select "2025"
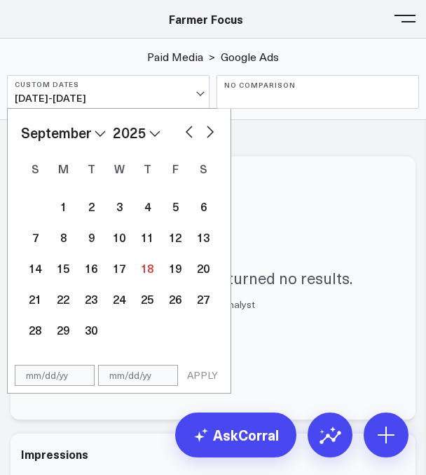
click at [86, 136] on select "January February March April May June July August September October November De…" at bounding box center [63, 132] width 85 height 21
select select "2"
select select "2025"
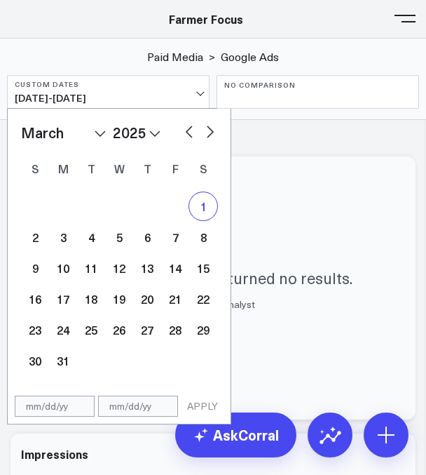
click at [198, 213] on div "1" at bounding box center [203, 206] width 28 height 28
type input "[DATE]"
select select "2"
select select "2025"
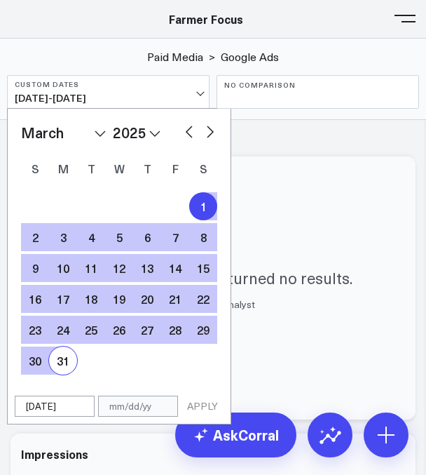
click at [58, 359] on div "31" at bounding box center [63, 360] width 28 height 28
type input "[DATE]"
select select "2"
select select "2025"
click at [214, 398] on button "APPLY" at bounding box center [203, 405] width 42 height 21
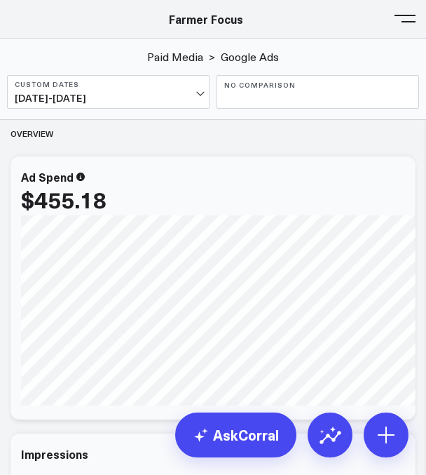
click at [106, 100] on span "[DATE] - [DATE]" at bounding box center [108, 98] width 187 height 11
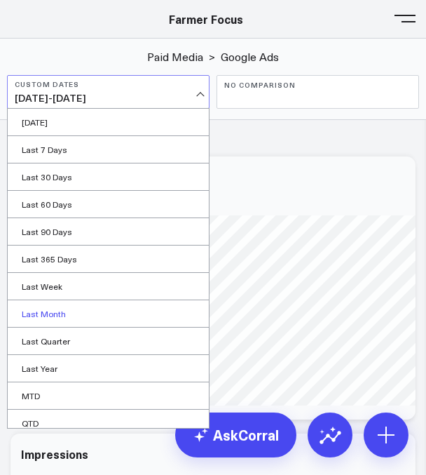
scroll to position [63, 0]
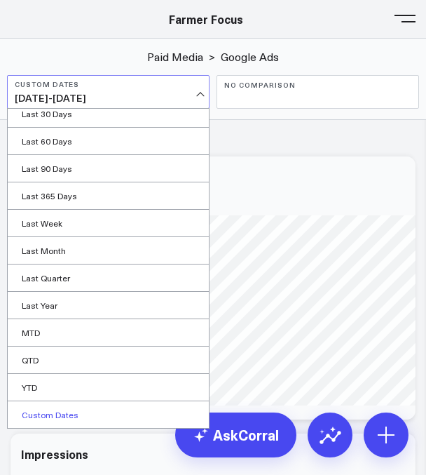
click at [90, 410] on link "Custom Dates" at bounding box center [108, 414] width 201 height 27
select select "8"
select select "2025"
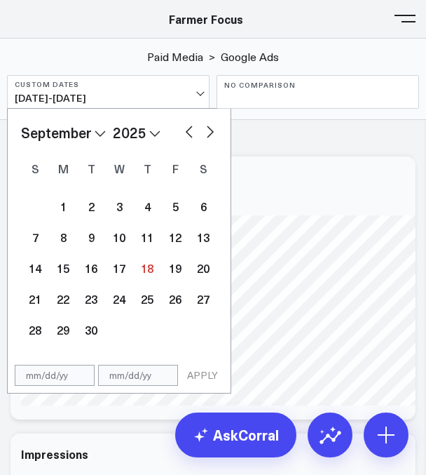
click at [146, 136] on select "2026 2025 2024 2023 2022 2021 2020 2019 2018 2017 2016 2015 2014 2013 2012 2011…" at bounding box center [137, 132] width 48 height 21
click at [84, 132] on select "January February March April May June July August September October November De…" at bounding box center [63, 132] width 85 height 21
select select "3"
select select "2025"
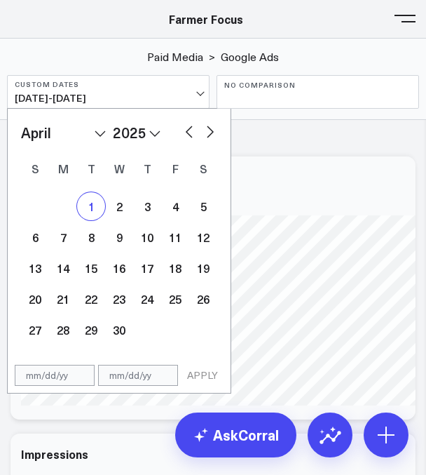
click at [93, 212] on div "1" at bounding box center [91, 206] width 28 height 28
type input "[DATE]"
select select "3"
select select "2025"
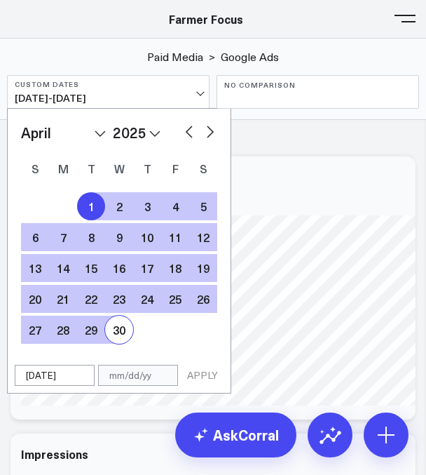
click at [119, 342] on div "30" at bounding box center [119, 329] width 28 height 28
type input "[DATE]"
select select "3"
select select "2025"
click at [210, 385] on button "APPLY" at bounding box center [203, 374] width 42 height 21
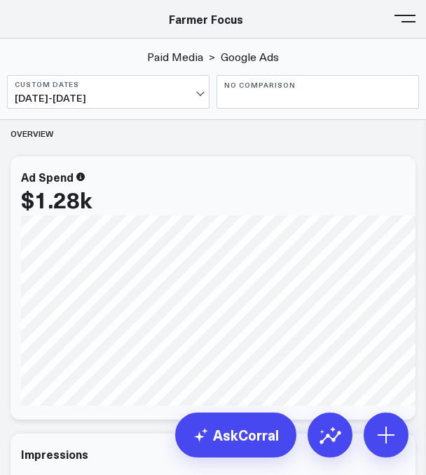
click at [168, 100] on span "[DATE] - [DATE]" at bounding box center [108, 98] width 187 height 11
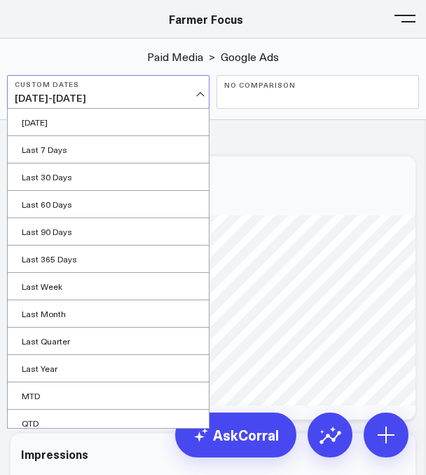
click at [168, 97] on span "[DATE] - [DATE]" at bounding box center [108, 98] width 187 height 11
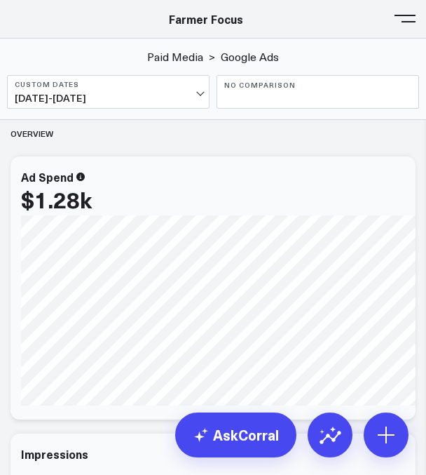
click at [168, 97] on span "[DATE] - [DATE]" at bounding box center [108, 98] width 187 height 11
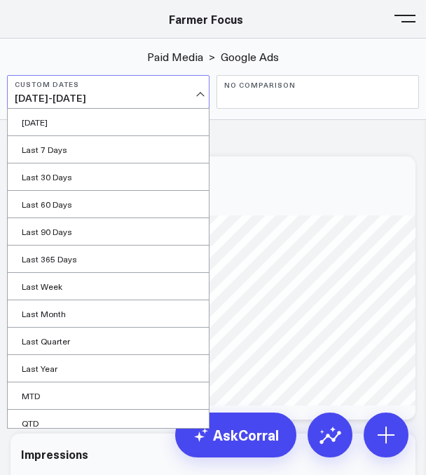
click at [135, 90] on button "Custom Dates [DATE] - [DATE]" at bounding box center [108, 92] width 203 height 34
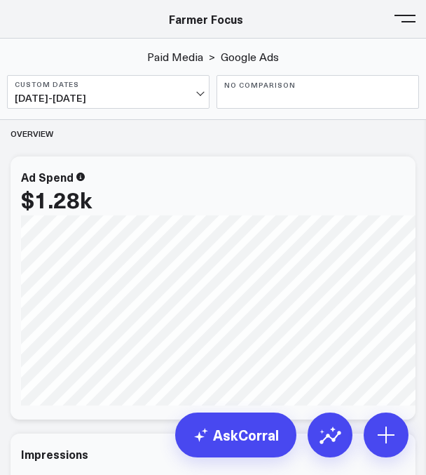
click at [135, 90] on button "Custom Dates [DATE] - [DATE]" at bounding box center [108, 92] width 203 height 34
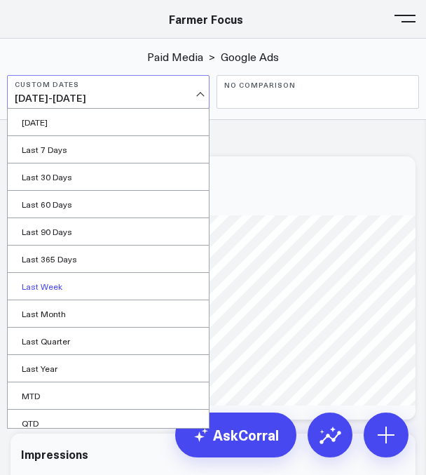
scroll to position [63, 0]
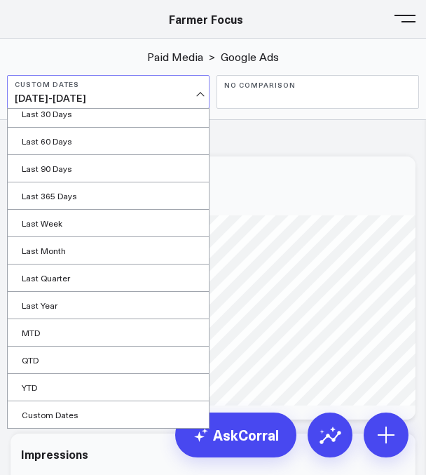
click at [109, 93] on span "[DATE] - [DATE]" at bounding box center [108, 98] width 187 height 11
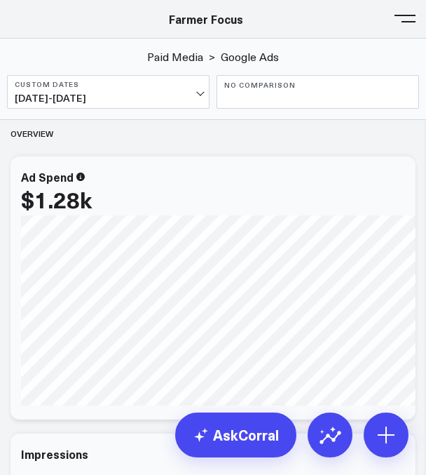
click at [109, 93] on span "[DATE] - [DATE]" at bounding box center [108, 98] width 187 height 11
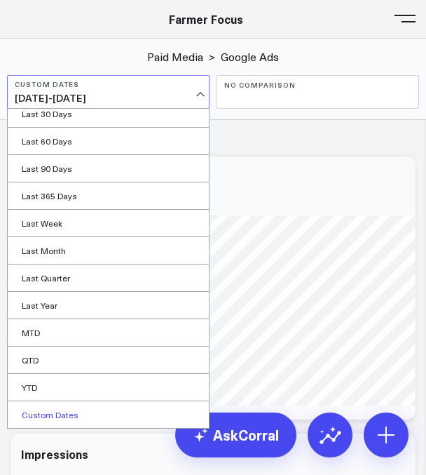
click at [88, 407] on link "Custom Dates" at bounding box center [108, 414] width 201 height 27
select select "8"
select select "2025"
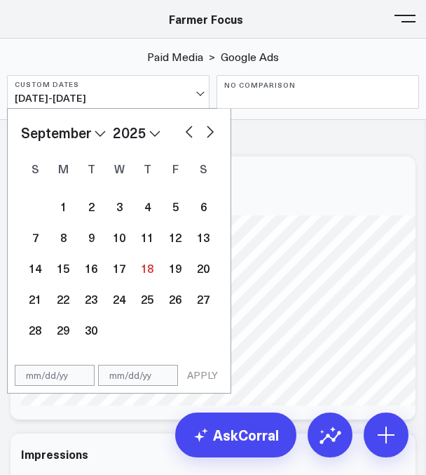
click at [90, 137] on select "January February March April May June July August September October November De…" at bounding box center [63, 132] width 85 height 21
select select "4"
select select "2025"
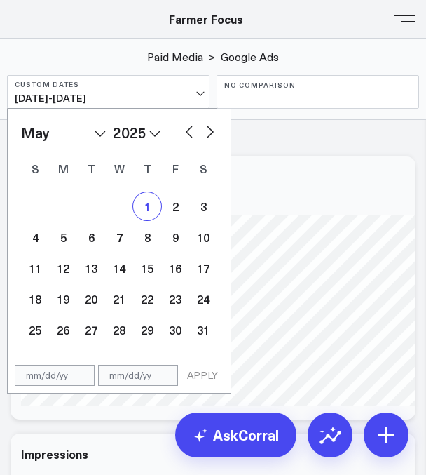
click at [144, 210] on div "1" at bounding box center [147, 206] width 28 height 28
type input "[DATE]"
select select "4"
select select "2025"
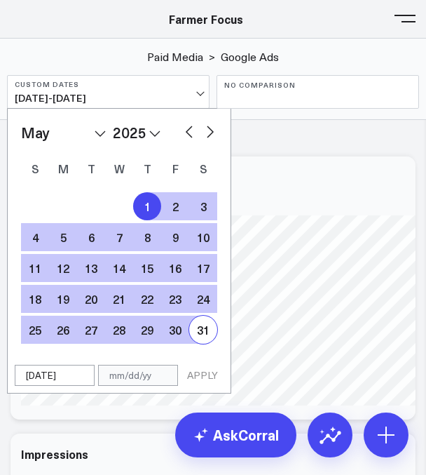
click at [203, 328] on div "31" at bounding box center [203, 329] width 28 height 28
type input "[DATE]"
select select "4"
select select "2025"
click at [205, 370] on button "APPLY" at bounding box center [203, 374] width 42 height 21
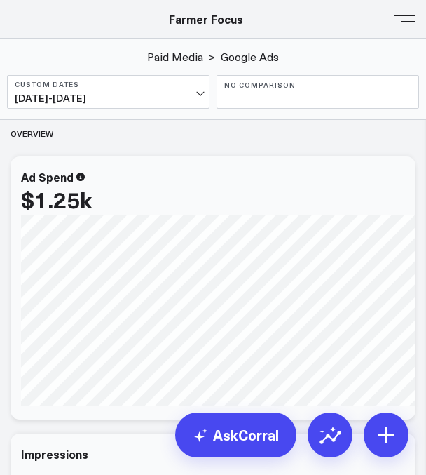
click at [150, 99] on span "[DATE] - [DATE]" at bounding box center [108, 98] width 187 height 11
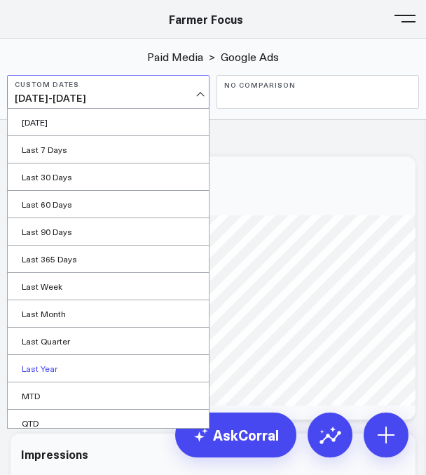
scroll to position [63, 0]
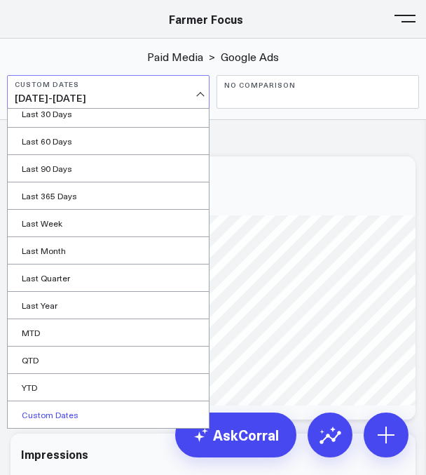
click at [101, 409] on link "Custom Dates" at bounding box center [108, 414] width 201 height 27
select select "8"
select select "2025"
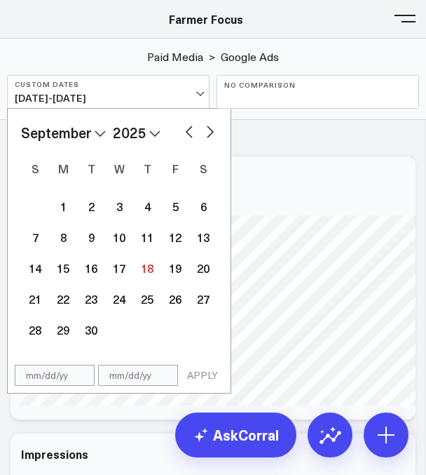
click at [95, 140] on select "January February March April May June July August September October November De…" at bounding box center [63, 132] width 85 height 21
select select "5"
select select "2025"
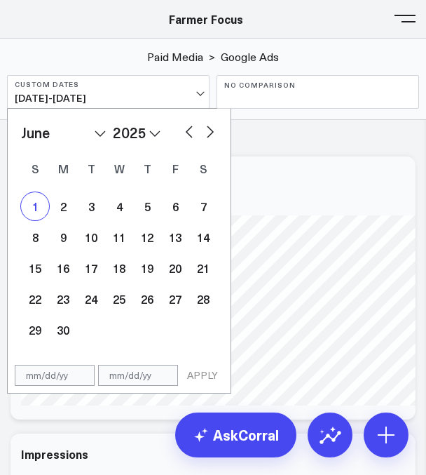
click at [38, 213] on div "1" at bounding box center [35, 206] width 28 height 28
type input "[DATE]"
select select "5"
select select "2025"
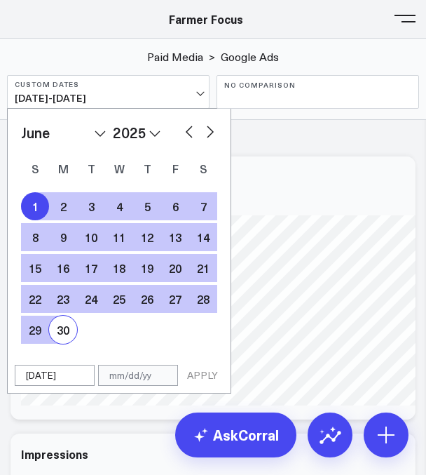
click at [68, 321] on div "30" at bounding box center [63, 329] width 28 height 28
type input "[DATE]"
select select "5"
select select "2025"
click at [208, 382] on button "APPLY" at bounding box center [203, 374] width 42 height 21
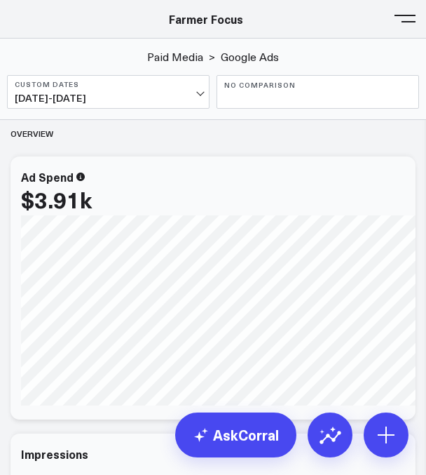
click at [192, 86] on b "Custom Dates" at bounding box center [108, 84] width 187 height 8
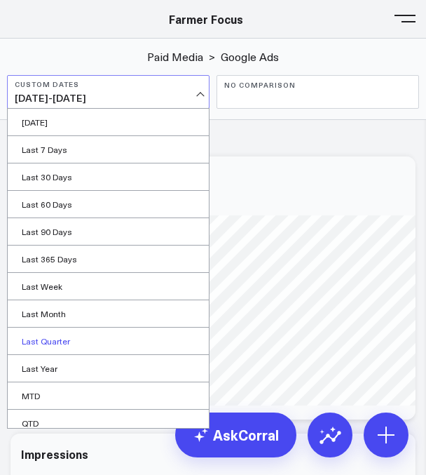
scroll to position [63, 0]
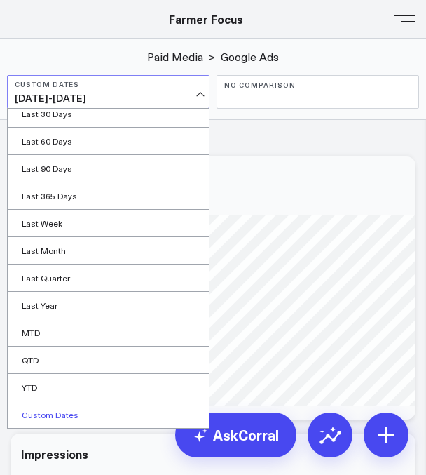
click at [87, 416] on link "Custom Dates" at bounding box center [108, 414] width 201 height 27
select select "8"
select select "2025"
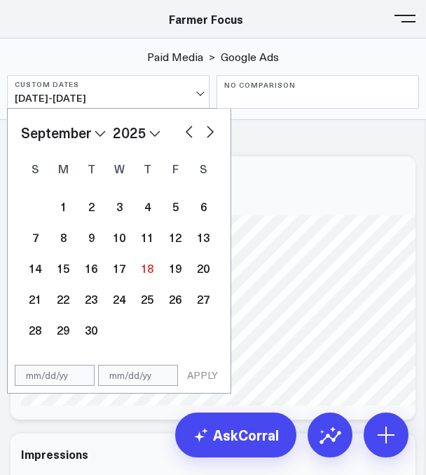
click at [84, 123] on select "January February March April May June July August September October November De…" at bounding box center [63, 132] width 85 height 21
select select "6"
select select "2025"
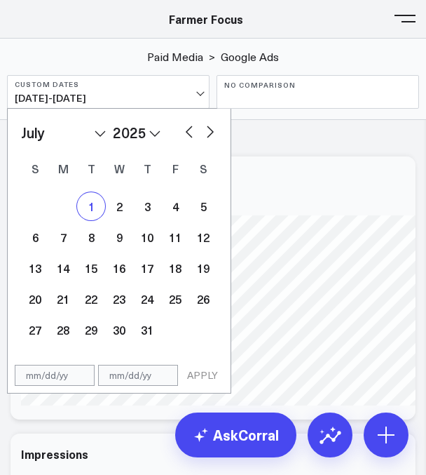
click at [87, 205] on div "1" at bounding box center [91, 206] width 28 height 28
type input "[DATE]"
select select "6"
select select "2025"
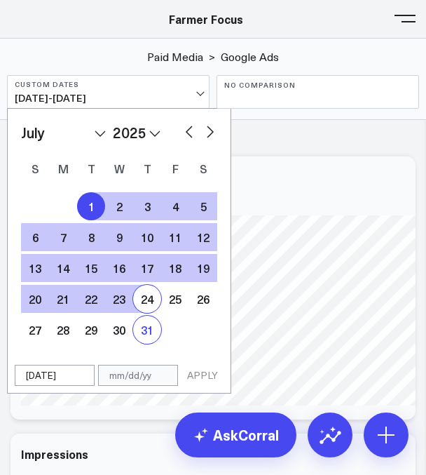
click at [152, 322] on div "31" at bounding box center [147, 329] width 28 height 28
type input "[DATE]"
select select "6"
select select "2025"
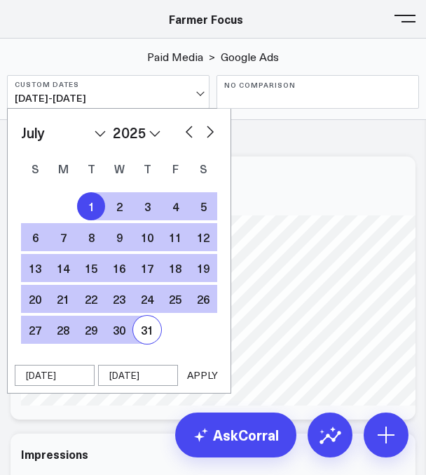
click at [198, 385] on button "APPLY" at bounding box center [203, 374] width 42 height 21
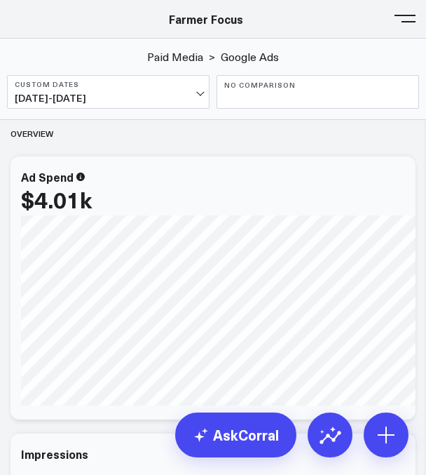
click at [92, 95] on span "[DATE] - [DATE]" at bounding box center [108, 98] width 187 height 11
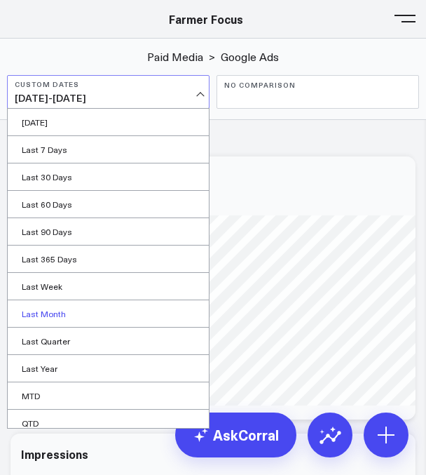
scroll to position [63, 0]
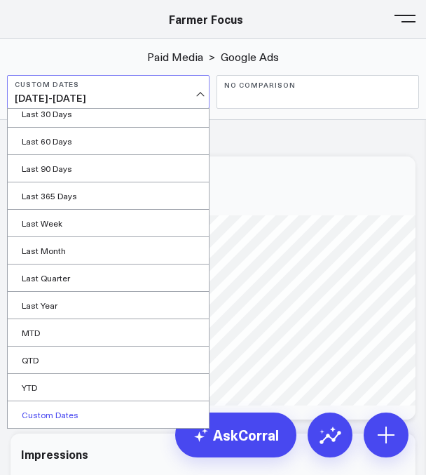
click at [60, 412] on link "Custom Dates" at bounding box center [108, 414] width 201 height 27
select select "8"
select select "2025"
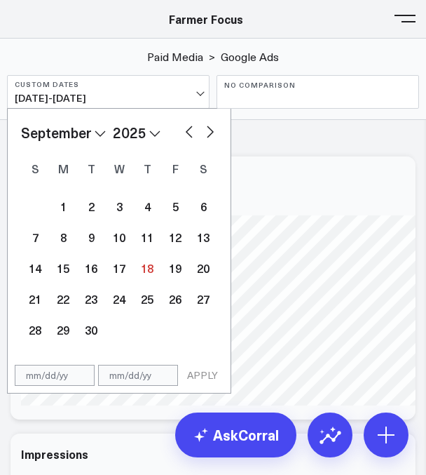
click at [79, 137] on select "January February March April May June July August September October November De…" at bounding box center [63, 132] width 85 height 21
select select "7"
select select "2025"
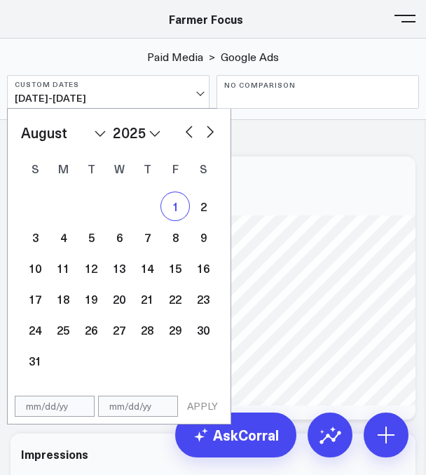
click at [163, 200] on div "1" at bounding box center [175, 206] width 28 height 28
type input "[DATE]"
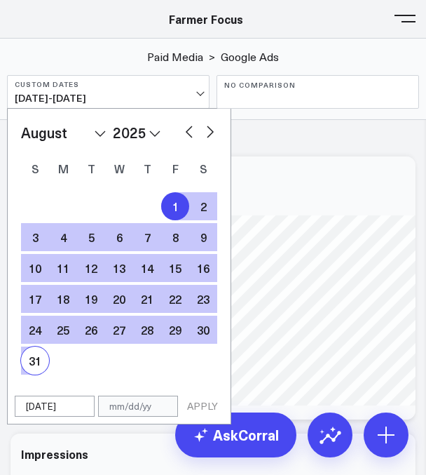
click at [43, 351] on div "31" at bounding box center [35, 360] width 28 height 28
click at [207, 397] on button "APPLY" at bounding box center [203, 405] width 42 height 21
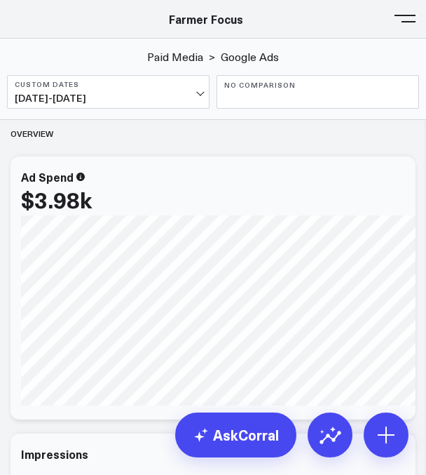
click at [109, 99] on span "[DATE] - [DATE]" at bounding box center [108, 98] width 187 height 11
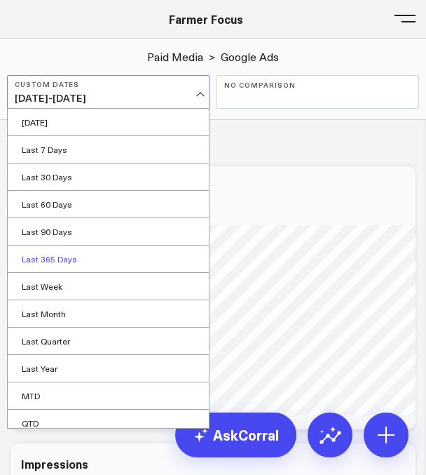
scroll to position [63, 0]
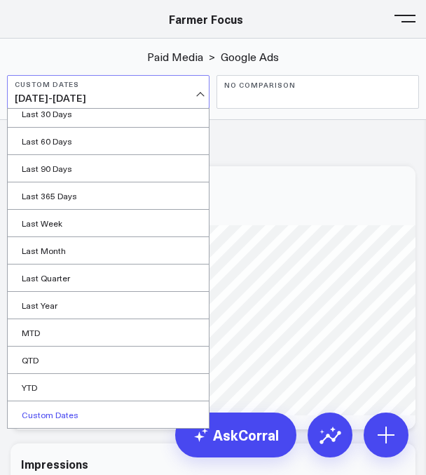
click at [71, 409] on link "Custom Dates" at bounding box center [108, 414] width 201 height 27
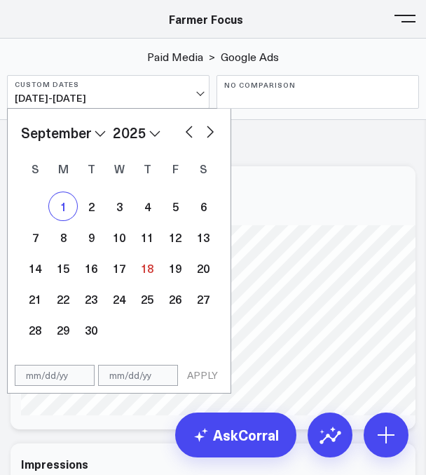
click at [67, 205] on div "1" at bounding box center [63, 206] width 28 height 28
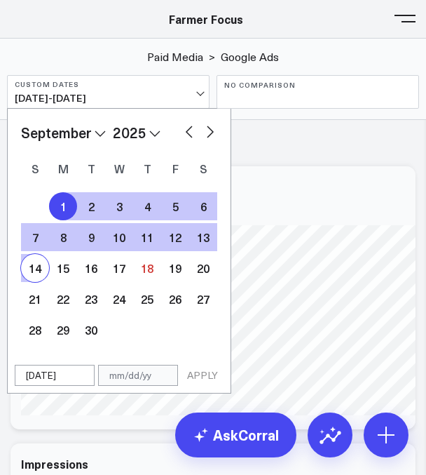
click at [35, 267] on div "14" at bounding box center [35, 268] width 28 height 28
click at [210, 374] on button "APPLY" at bounding box center [203, 374] width 42 height 21
